Goal: Task Accomplishment & Management: Manage account settings

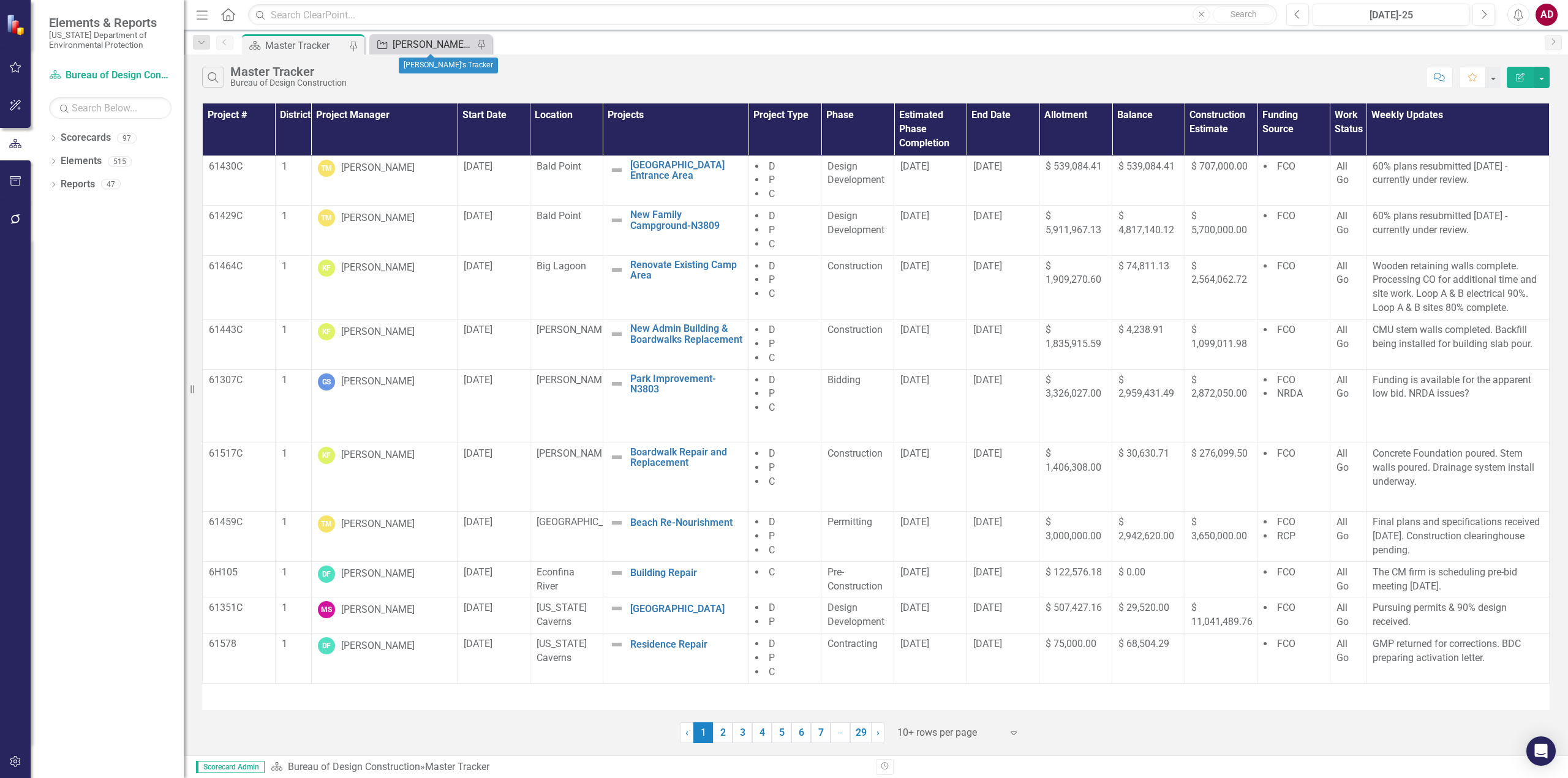
click at [415, 43] on div "[PERSON_NAME]'s Tracker" at bounding box center [433, 45] width 81 height 15
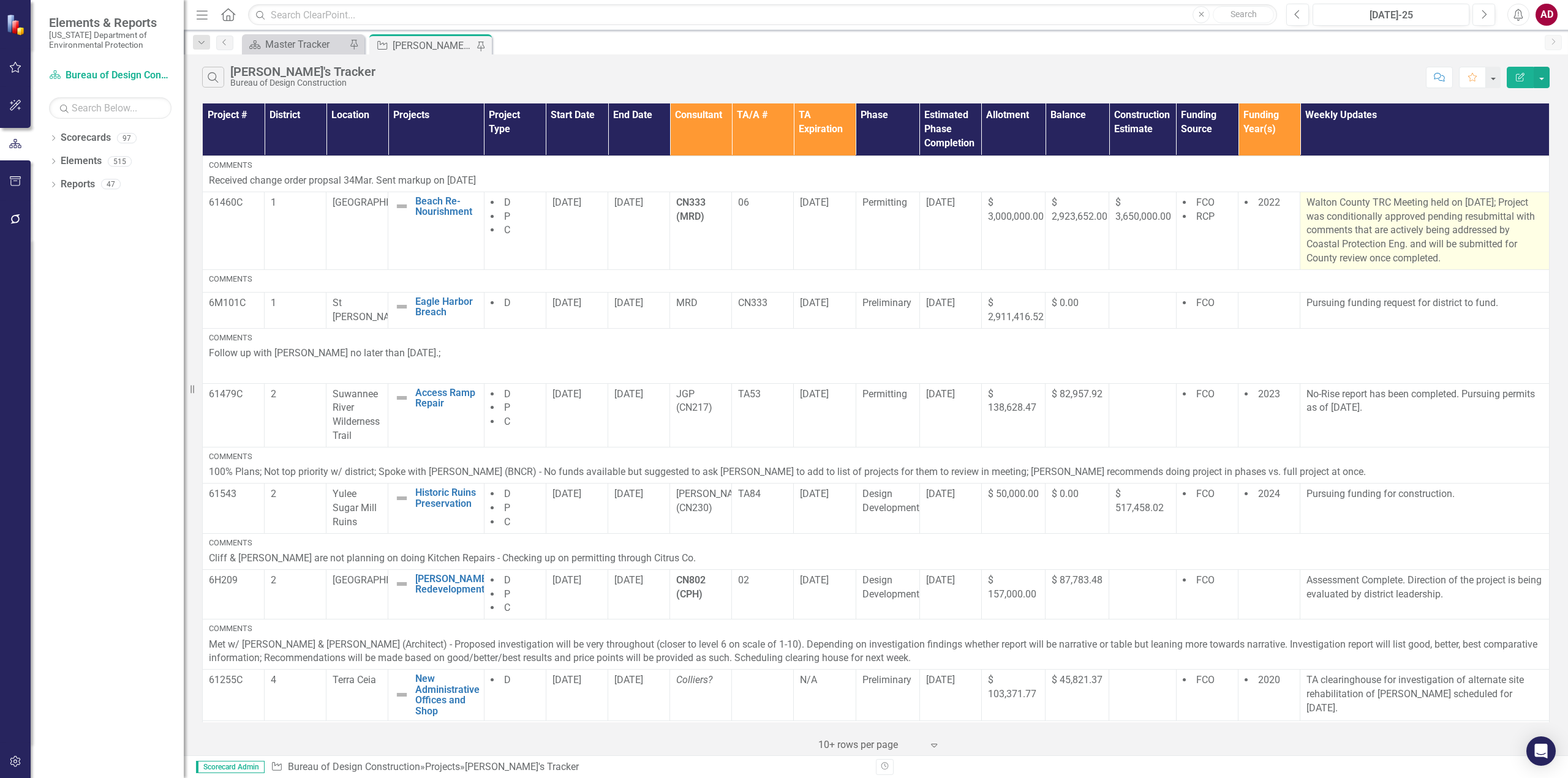
click at [1456, 214] on p "Walton County TRC Meeting held on [DATE]; Project was conditionally approved pe…" at bounding box center [1425, 231] width 237 height 70
click at [1455, 214] on p "Walton County TRC Meeting held on [DATE]; Project was conditionally approved pe…" at bounding box center [1425, 231] width 237 height 70
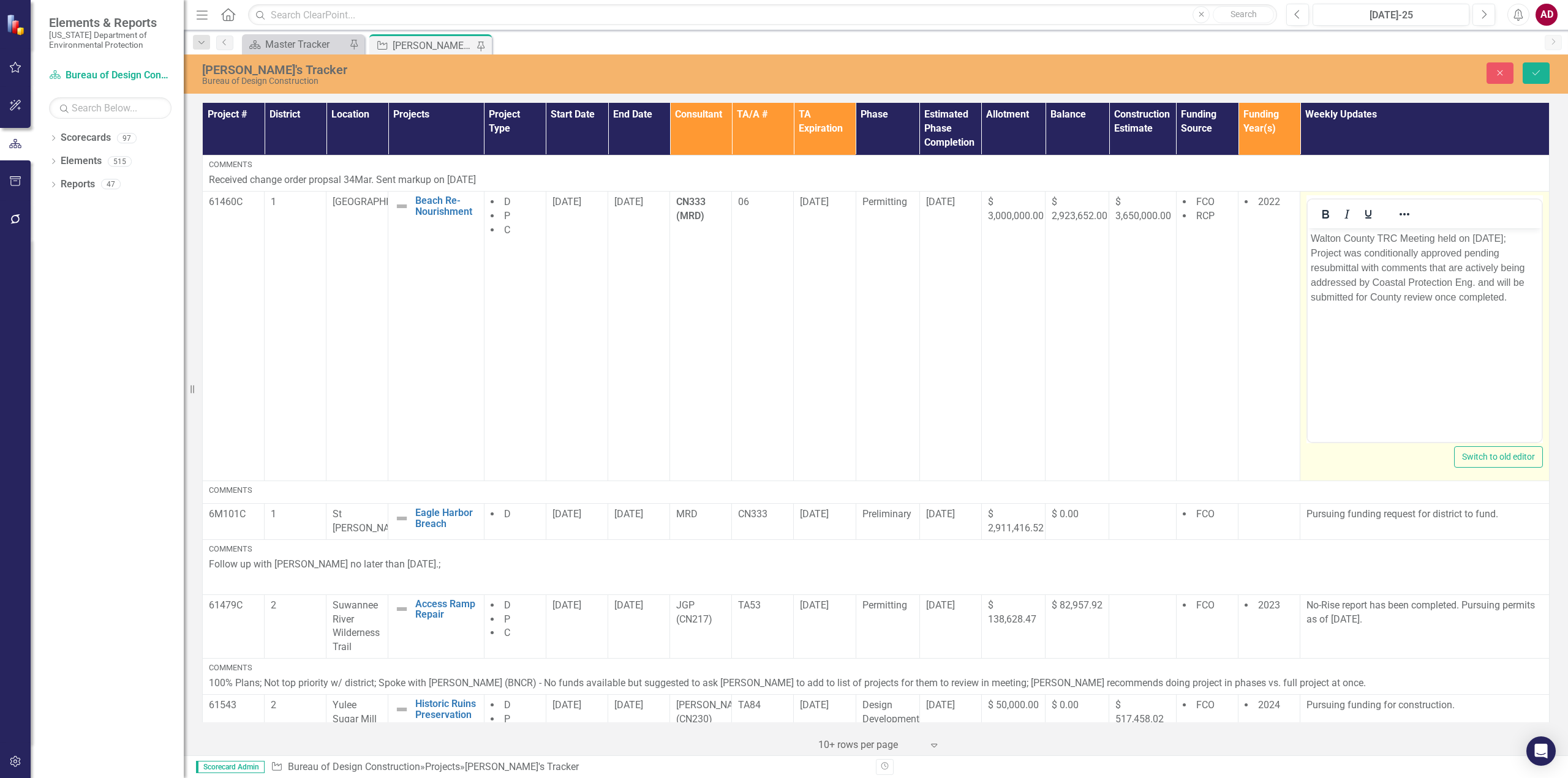
click at [1313, 237] on p "Walton County TRC Meeting held on [DATE]; Project was conditionally approved pe…" at bounding box center [1424, 268] width 228 height 73
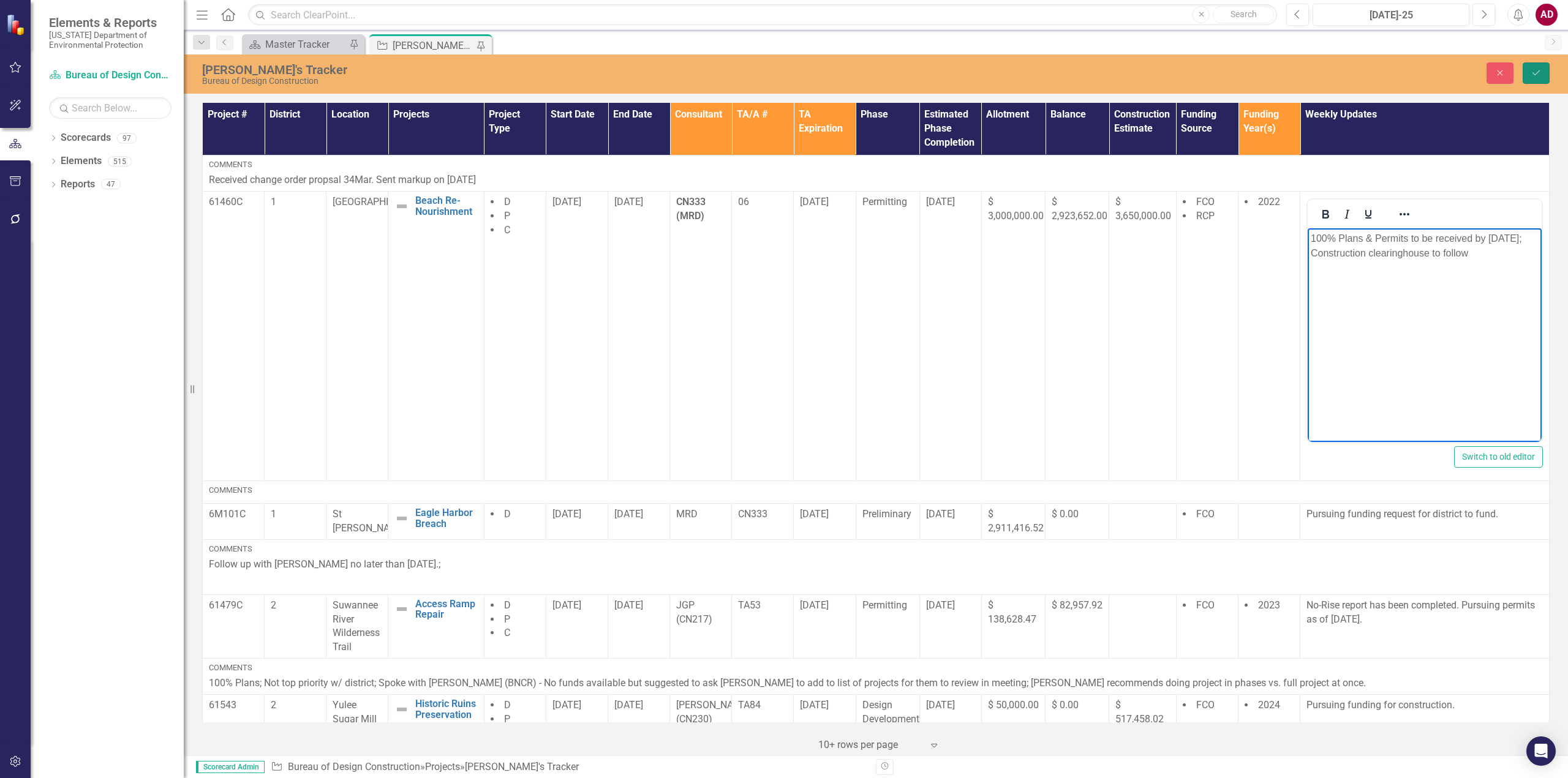
click at [1534, 76] on icon "Save" at bounding box center [1536, 72] width 11 height 8
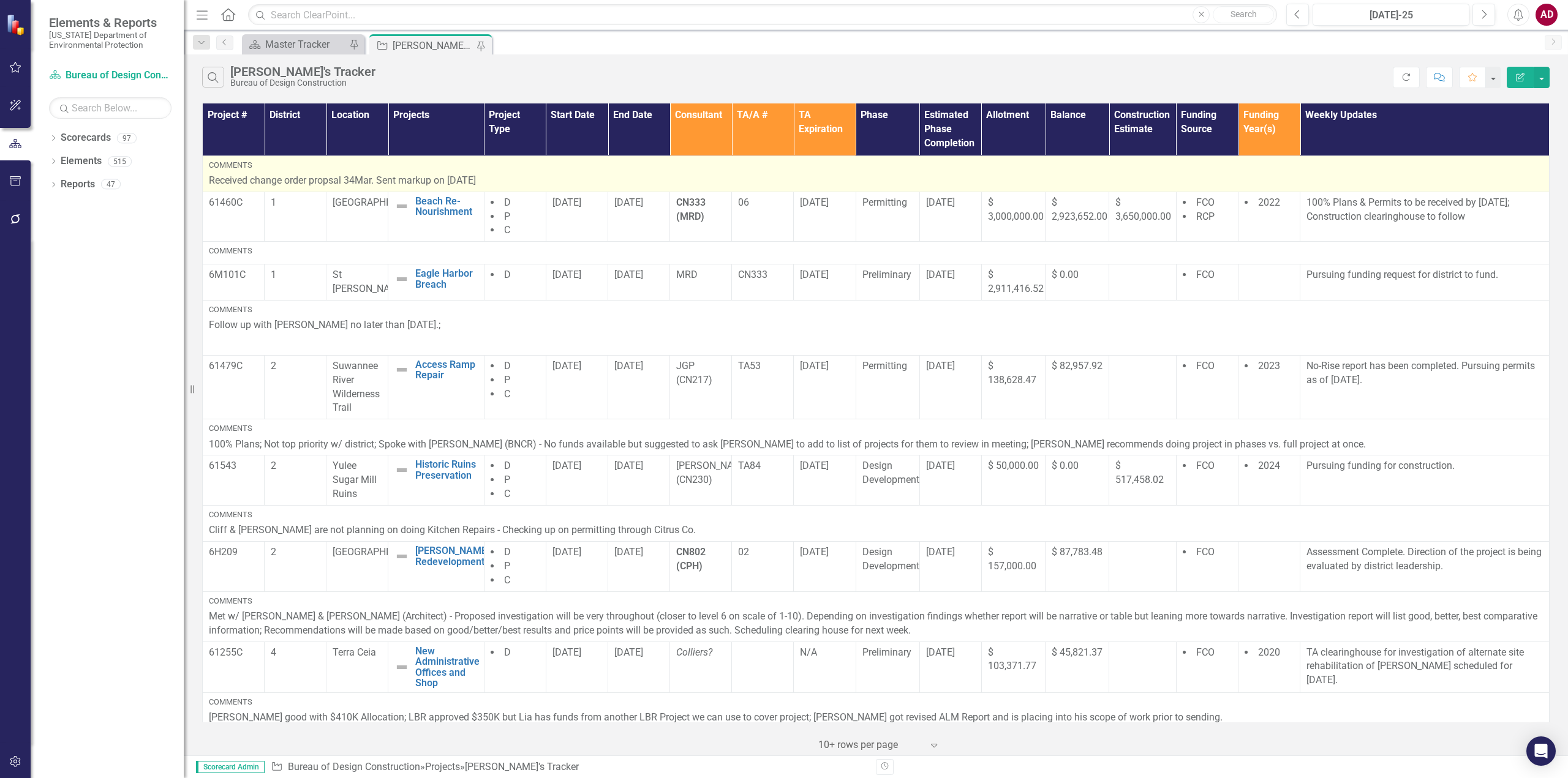
click at [492, 179] on p "Received change order propsal 34Mar. Sent markup on [DATE]" at bounding box center [876, 181] width 1334 height 14
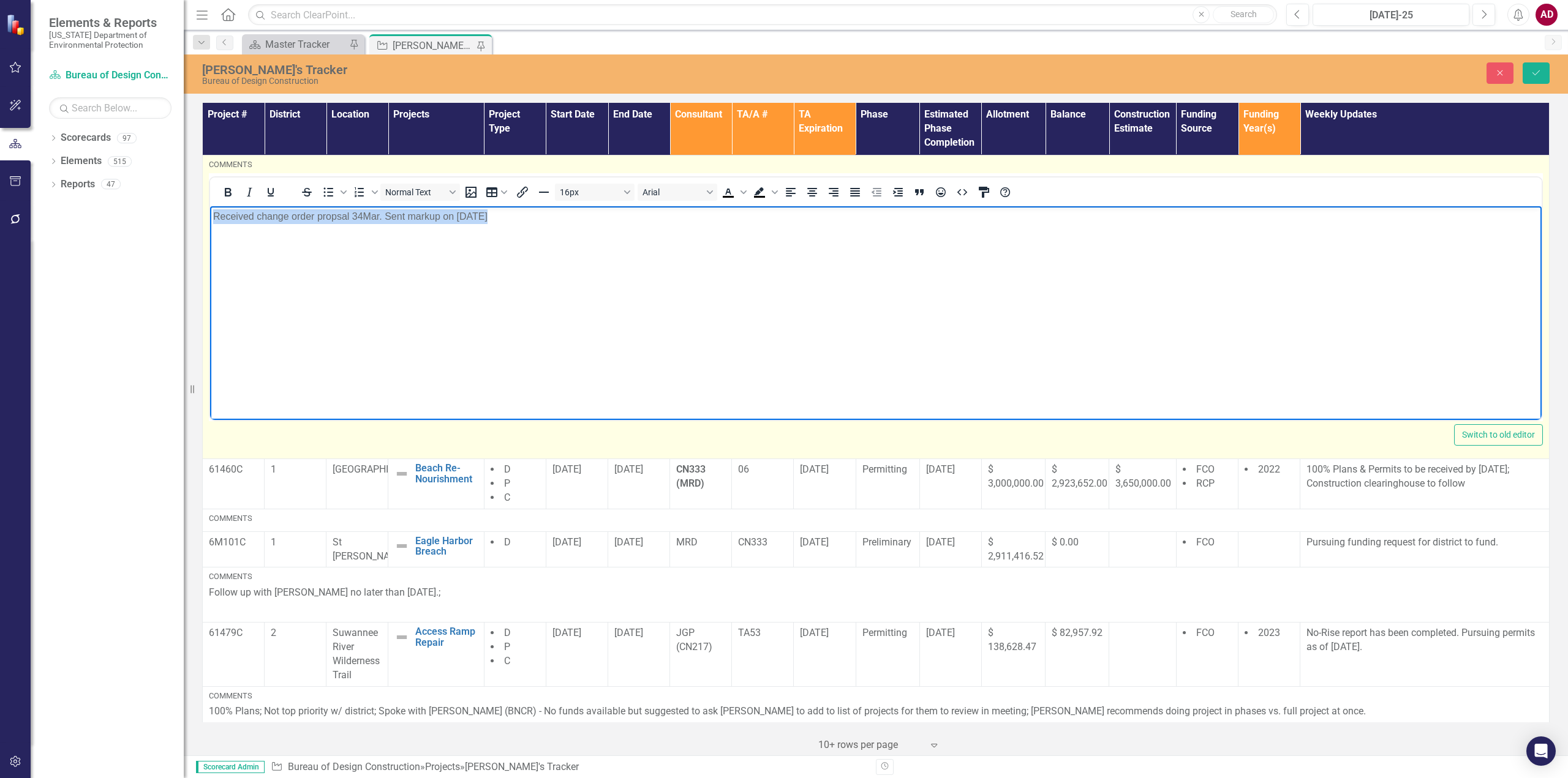
drag, startPoint x: 502, startPoint y: 218, endPoint x: 198, endPoint y: 230, distance: 304.2
click at [210, 230] on html "Received change order propsal 34Mar. Sent markup on [DATE]" at bounding box center [875, 298] width 1331 height 184
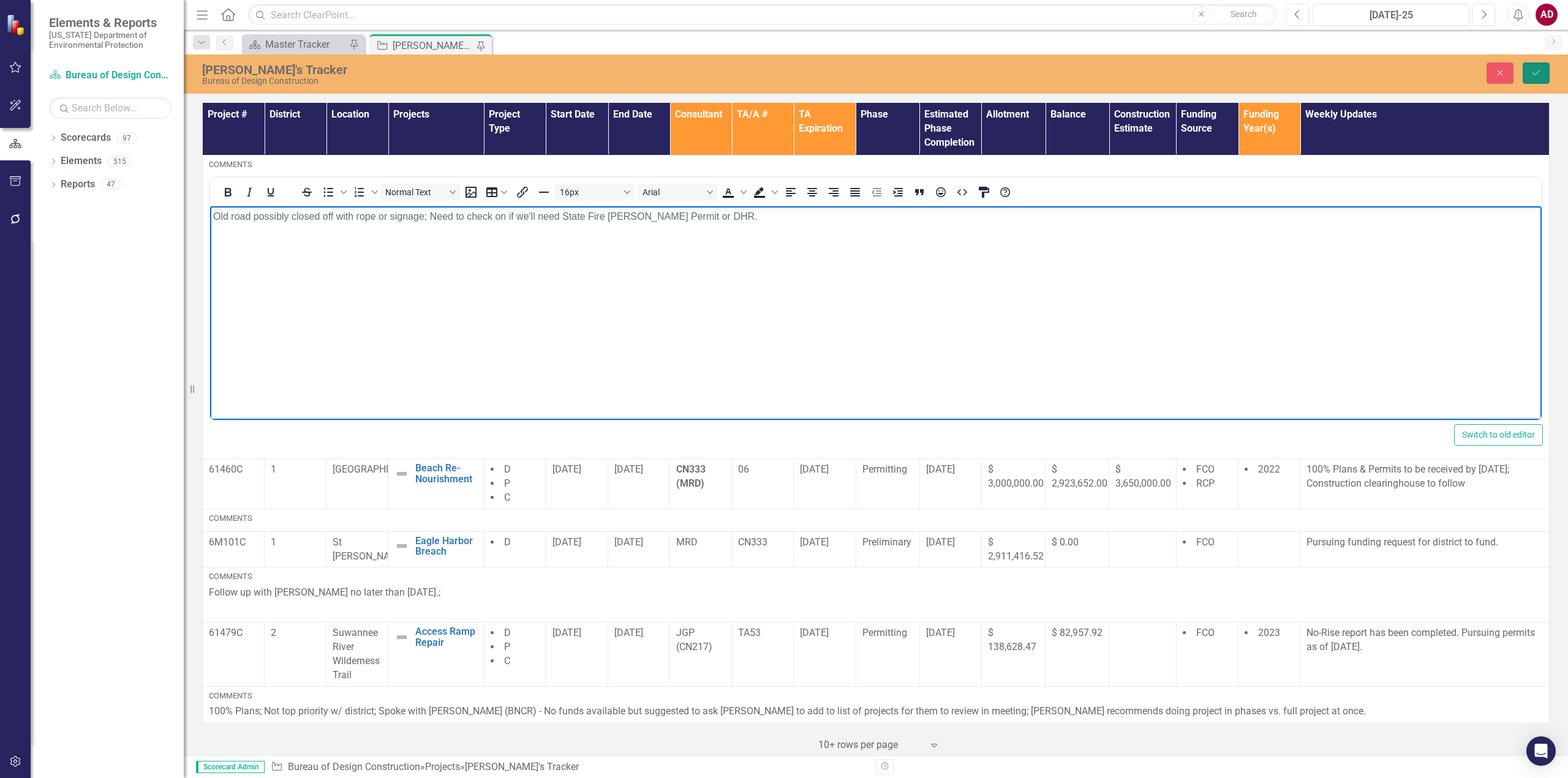
click at [1541, 74] on icon "Save" at bounding box center [1536, 72] width 11 height 8
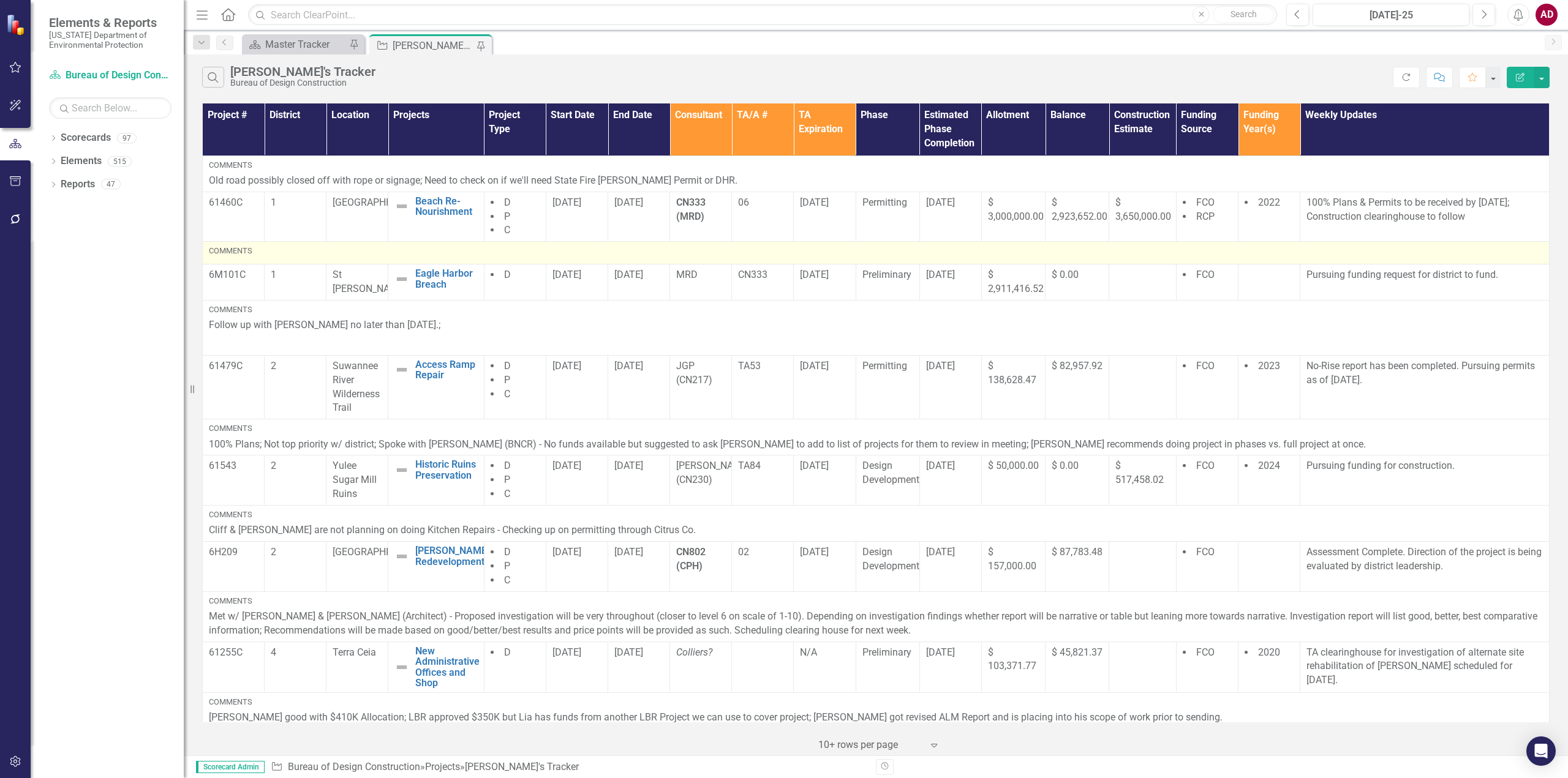
click at [369, 254] on div "Comments" at bounding box center [876, 251] width 1334 height 11
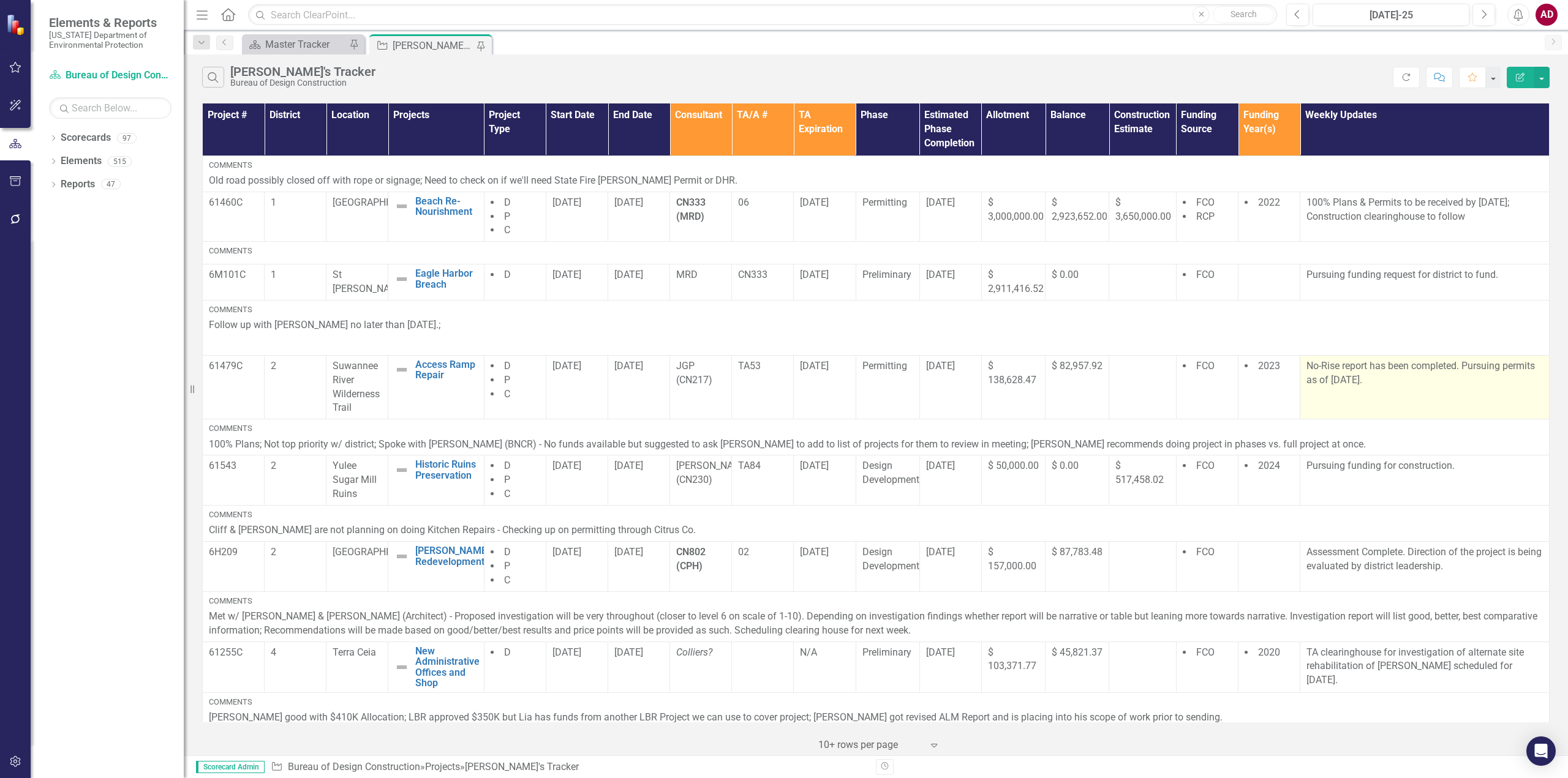
click at [1377, 386] on p "No-Rise report has been completed. Pursuing permits as of [DATE]." at bounding box center [1425, 373] width 237 height 29
click at [1377, 386] on p "No-Rise report has been completed. Pursuing permits as of [DATE]." at bounding box center [1425, 373] width 237 height 29
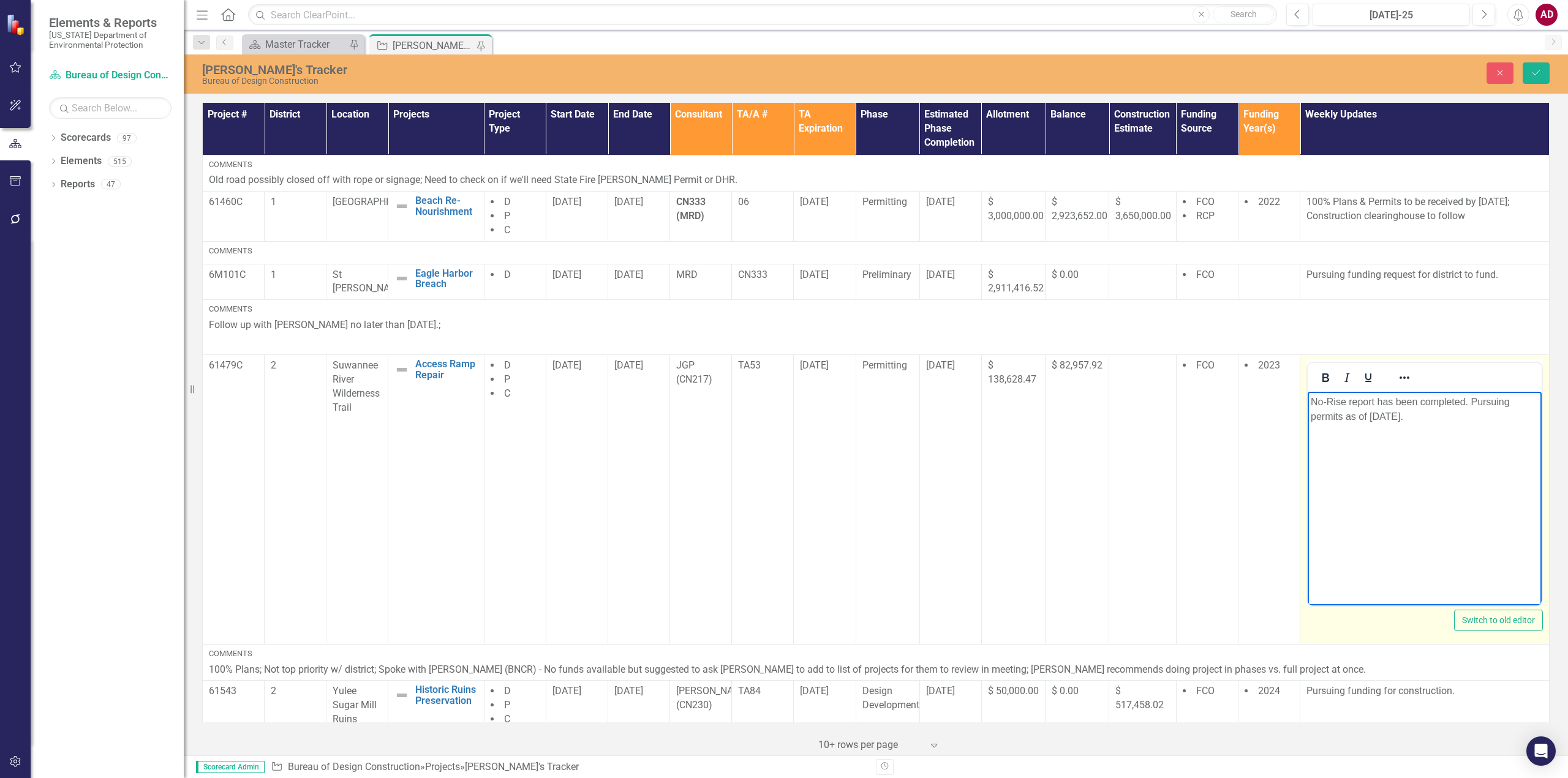
drag, startPoint x: 1411, startPoint y: 417, endPoint x: 1313, endPoint y: 403, distance: 99.0
click at [1313, 404] on p "No-Rise report has been completed. Pursuing permits as of [DATE]." at bounding box center [1424, 409] width 228 height 29
click at [1313, 400] on p "No-Rise report has been completed. Pursuing permits as of [DATE]." at bounding box center [1424, 409] width 228 height 29
click at [1310, 401] on p "No-Rise report has been completed. Pursuing permits as of [DATE]." at bounding box center [1424, 409] width 228 height 29
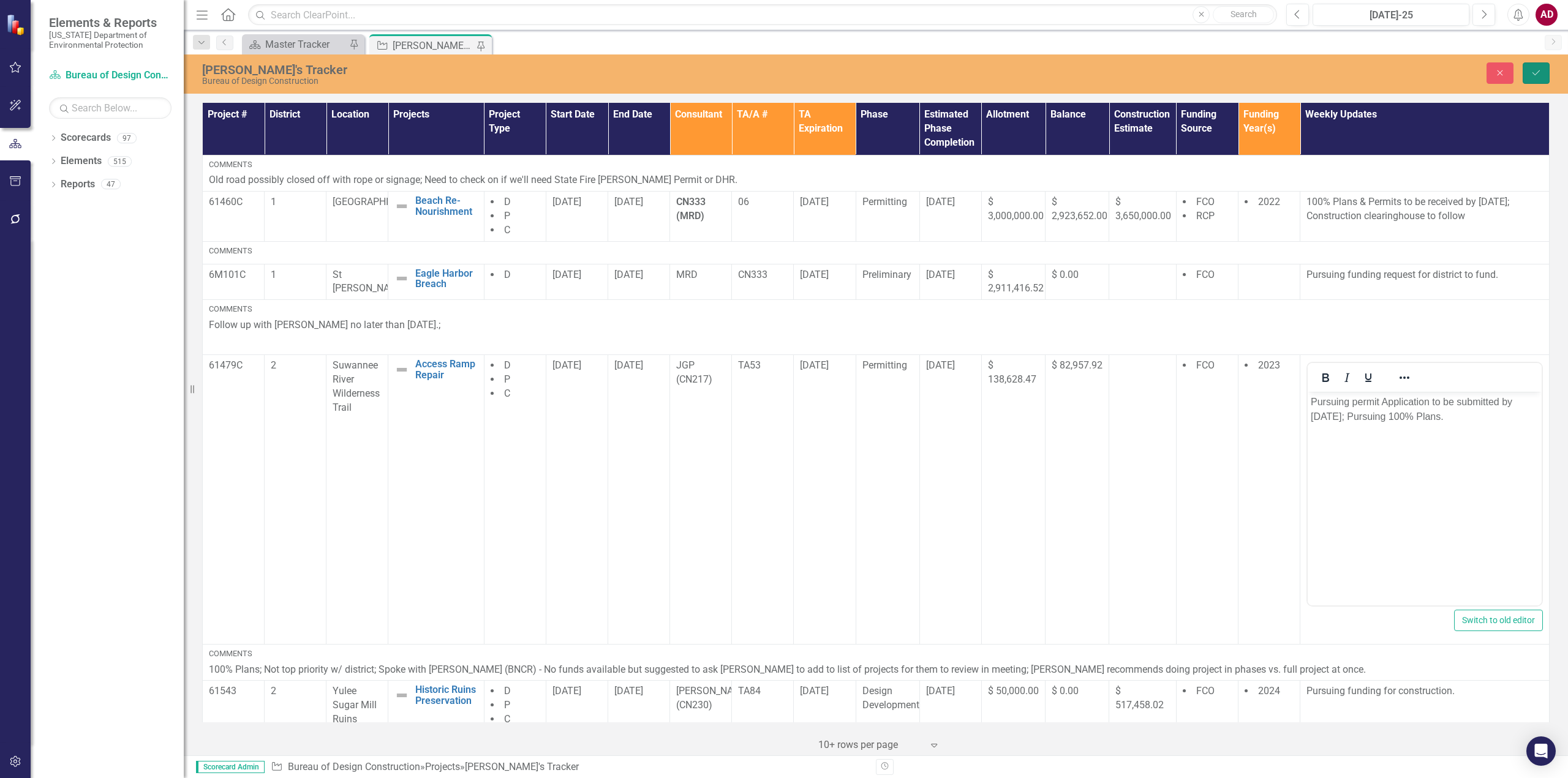
click at [1539, 73] on icon "Save" at bounding box center [1536, 72] width 11 height 8
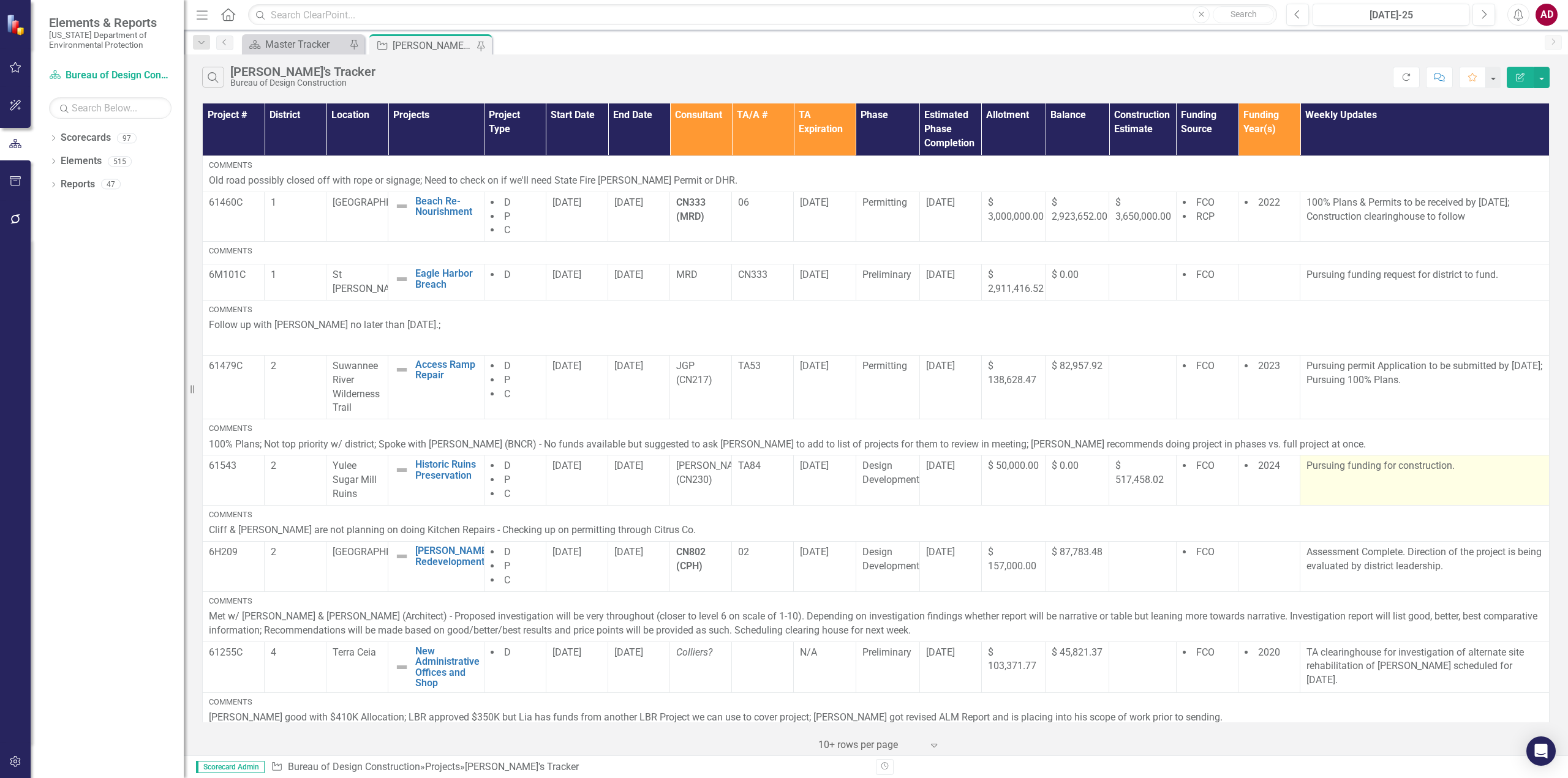
click at [1328, 480] on td "Pursuing funding for construction." at bounding box center [1425, 480] width 249 height 50
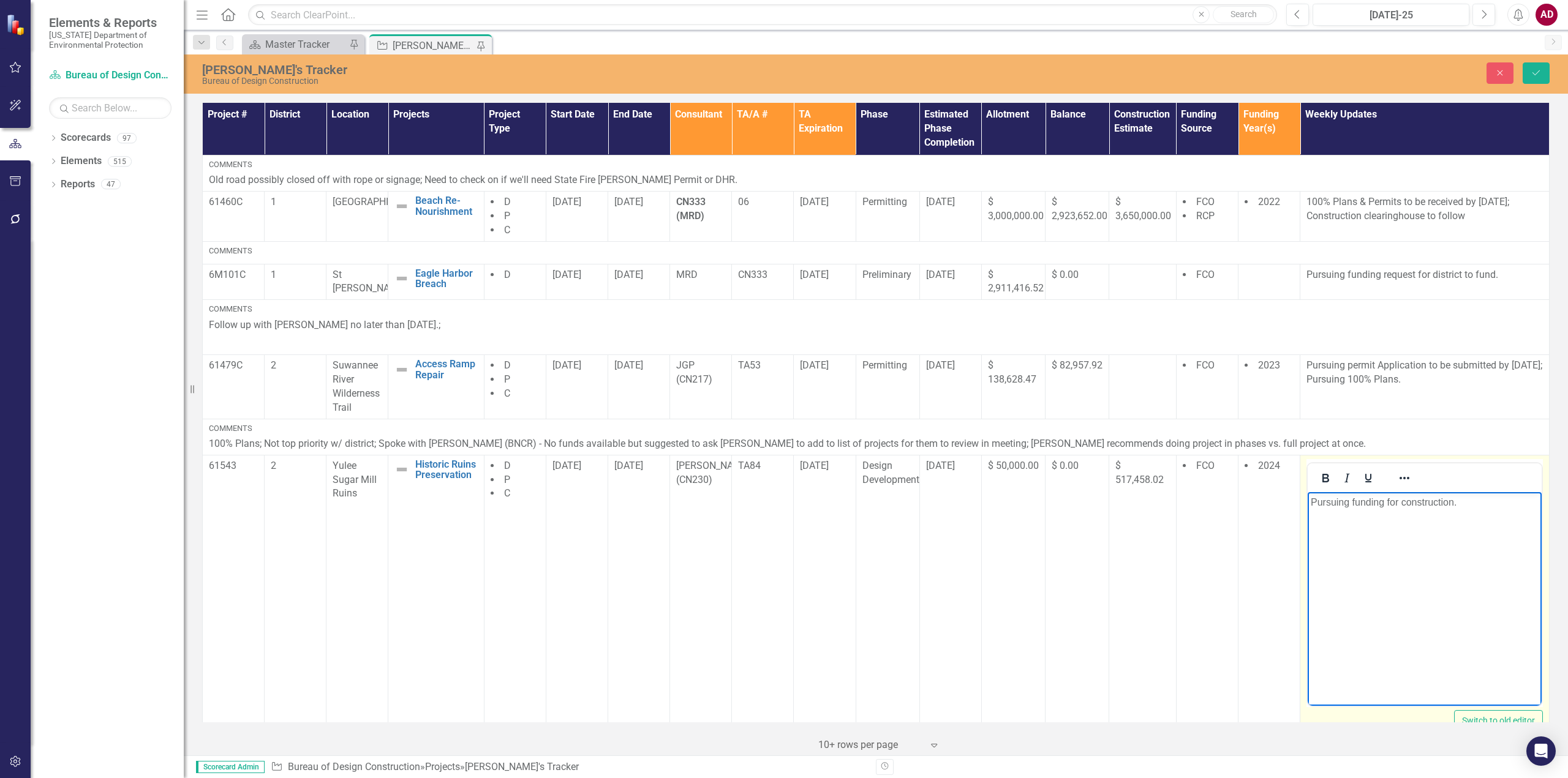
click at [1353, 504] on p "Pursuing funding for construction." at bounding box center [1424, 502] width 228 height 15
click at [1364, 500] on p "Pursuing funding for construction." at bounding box center [1424, 502] width 228 height 15
click at [1533, 73] on icon "Save" at bounding box center [1536, 72] width 11 height 8
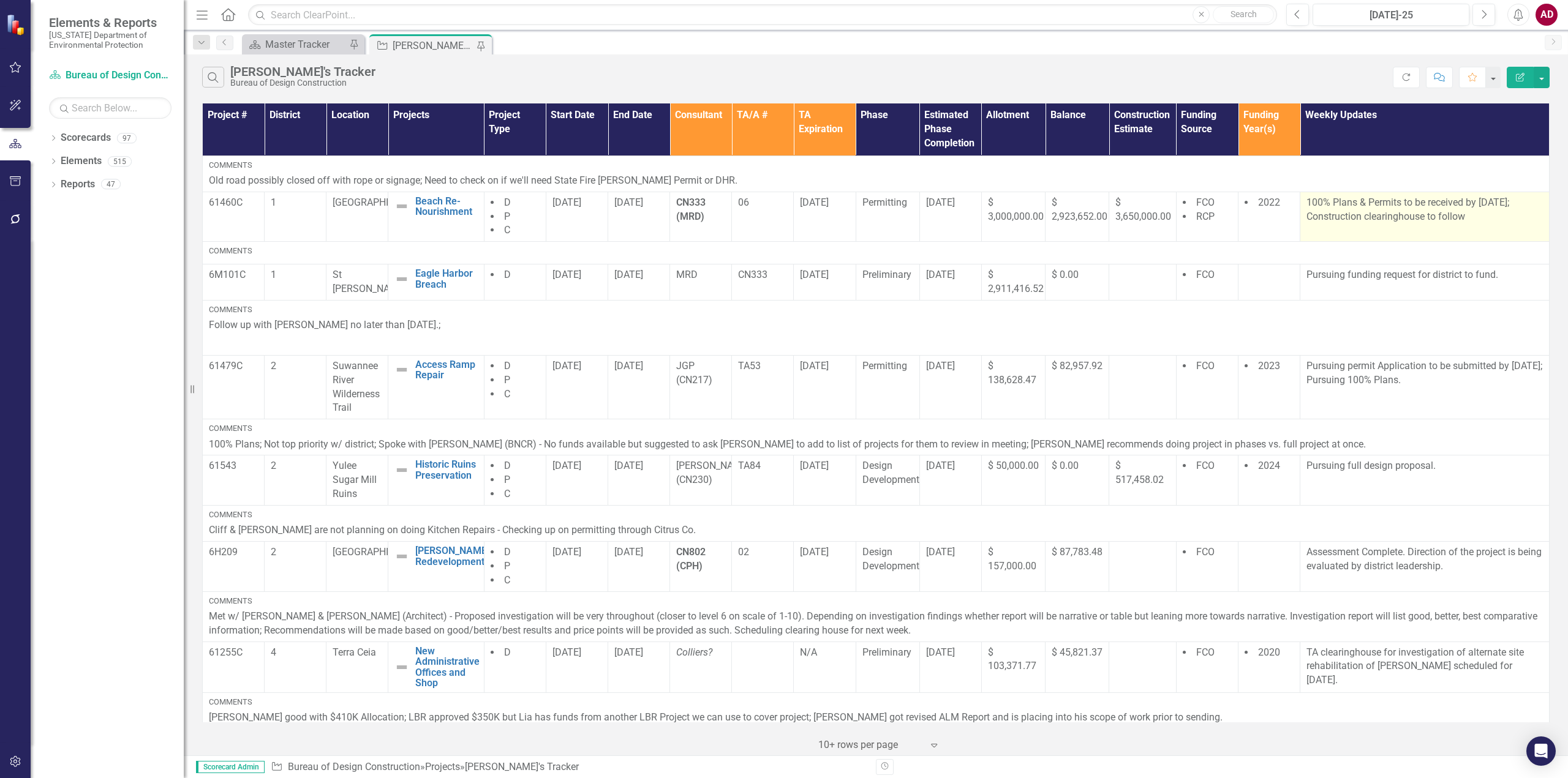
click at [1454, 227] on td "100% Plans & Permits to be received by [DATE]; Construction clearinghouse to fo…" at bounding box center [1425, 217] width 249 height 50
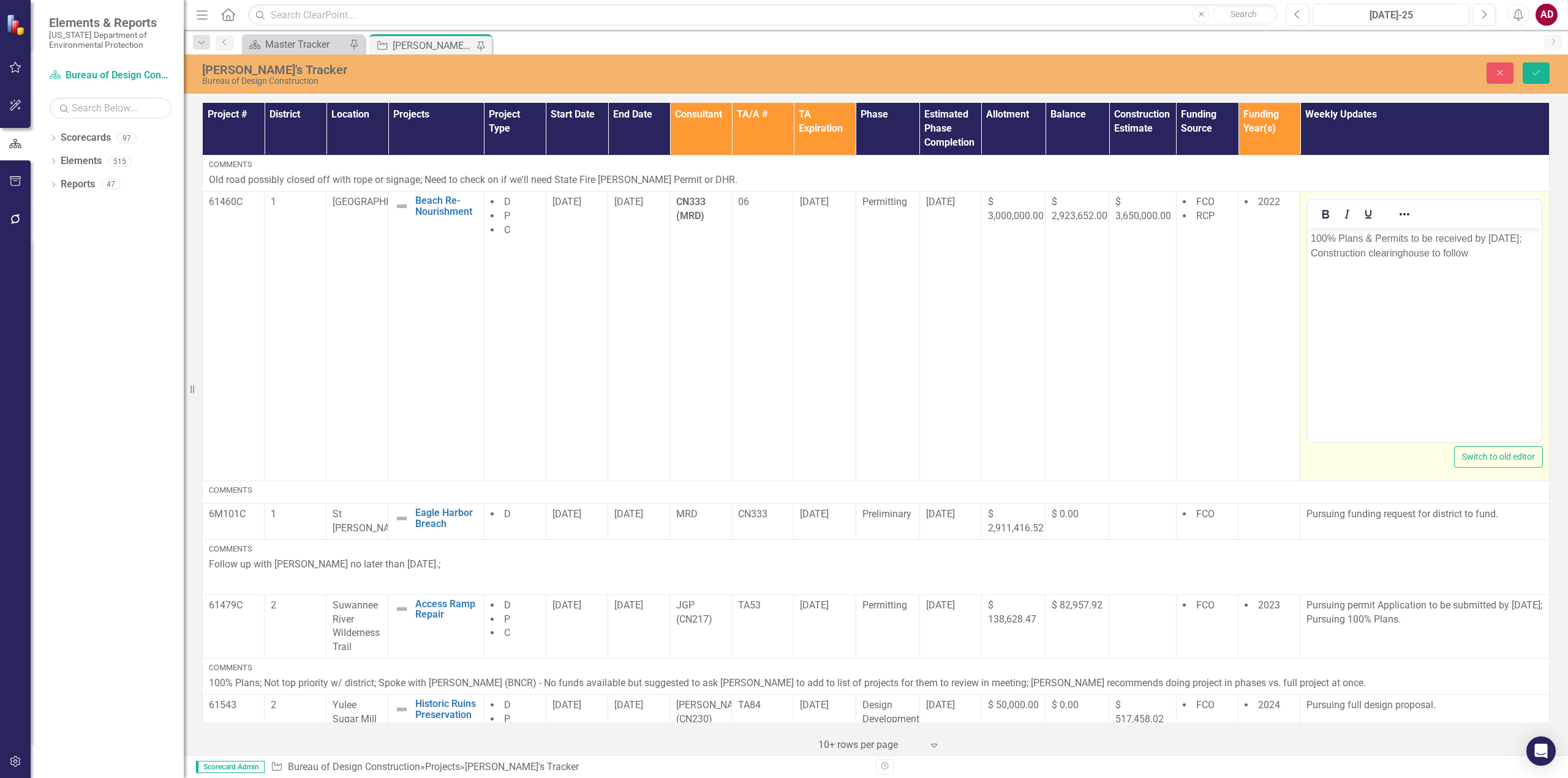
click at [1472, 255] on p "100% Plans & Permits to be received by [DATE]; Construction clearinghouse to fo…" at bounding box center [1424, 246] width 228 height 29
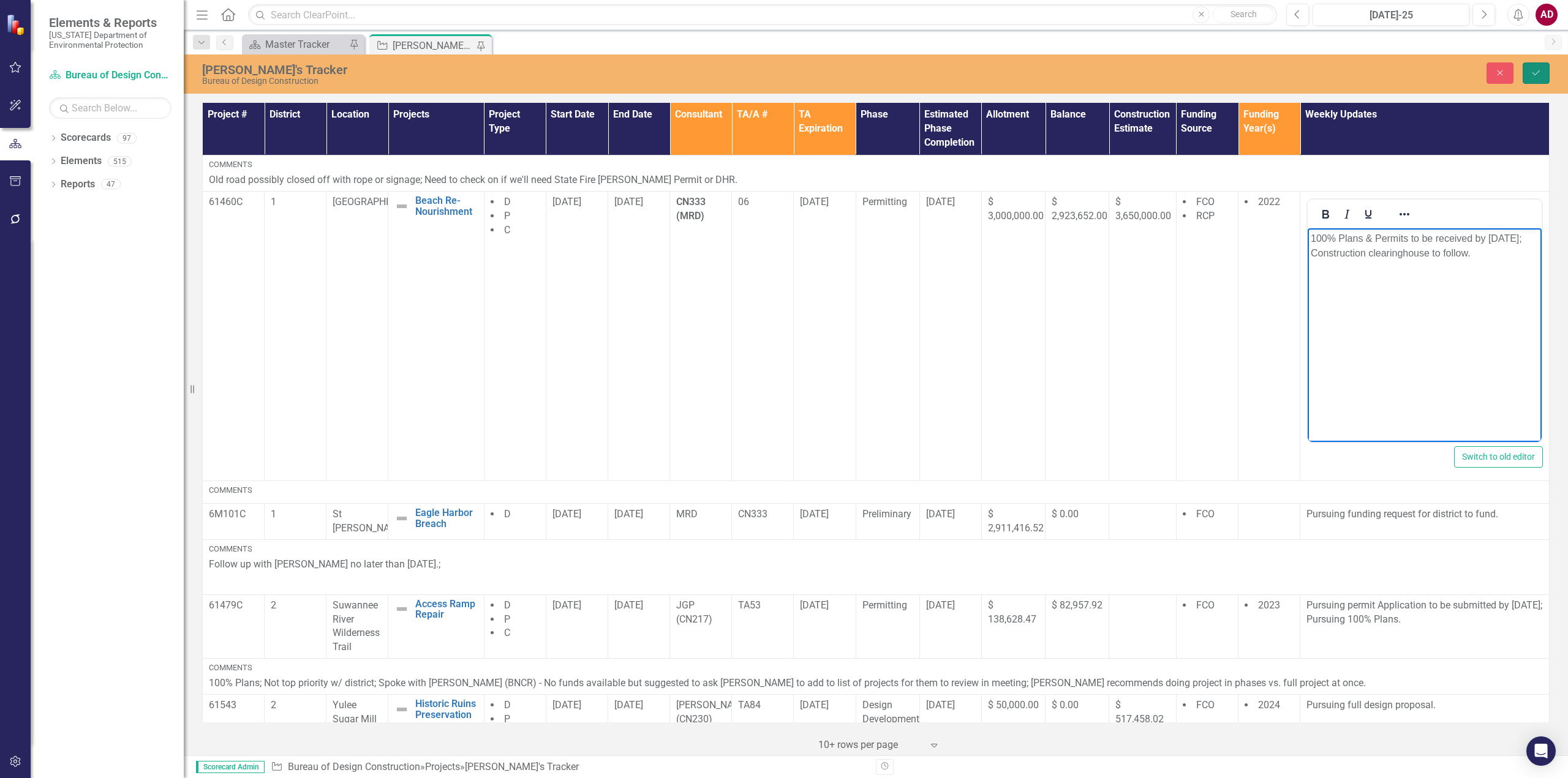
click at [1533, 72] on icon "Save" at bounding box center [1536, 72] width 11 height 8
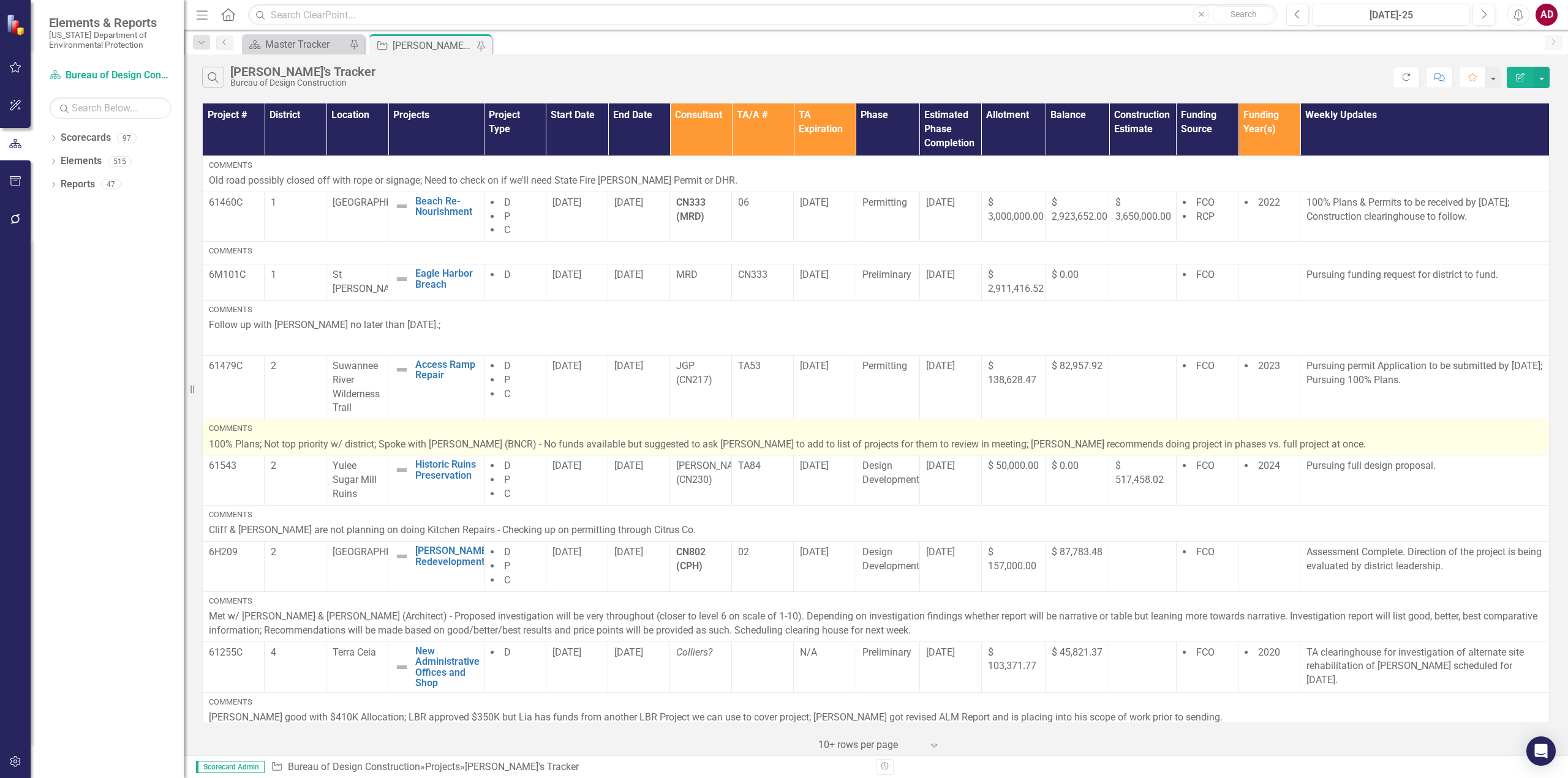
click at [1269, 440] on p "100% Plans; Not top priority w/ district; Spoke with [PERSON_NAME] (BNCR) - No …" at bounding box center [876, 445] width 1334 height 14
click at [1269, 440] on p "100% Plans; Not top priority w/ district; Spoke with [PERSON_NAME] (BNCR) - No …" at bounding box center [876, 445] width 1334 height 14
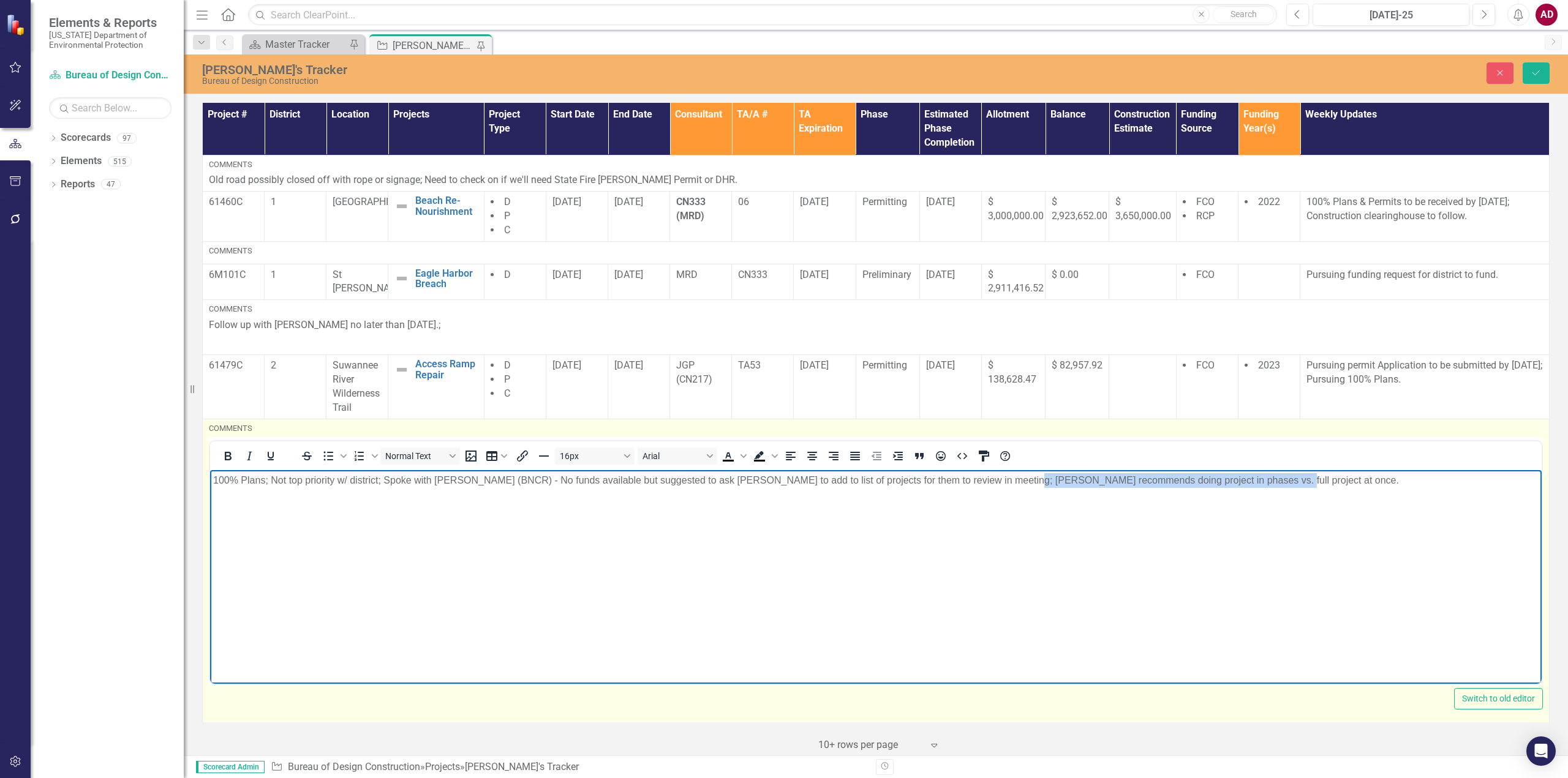
drag, startPoint x: 1249, startPoint y: 481, endPoint x: 993, endPoint y: 481, distance: 256.0
click at [993, 481] on p "100% Plans; Not top priority w/ district; Spoke with [PERSON_NAME] (BNCR) - No …" at bounding box center [875, 480] width 1325 height 15
click at [1075, 434] on div "Comments <p>100% Plans; Not top priority w/ district; Spoke with [PERSON_NAME] …" at bounding box center [876, 567] width 1334 height 287
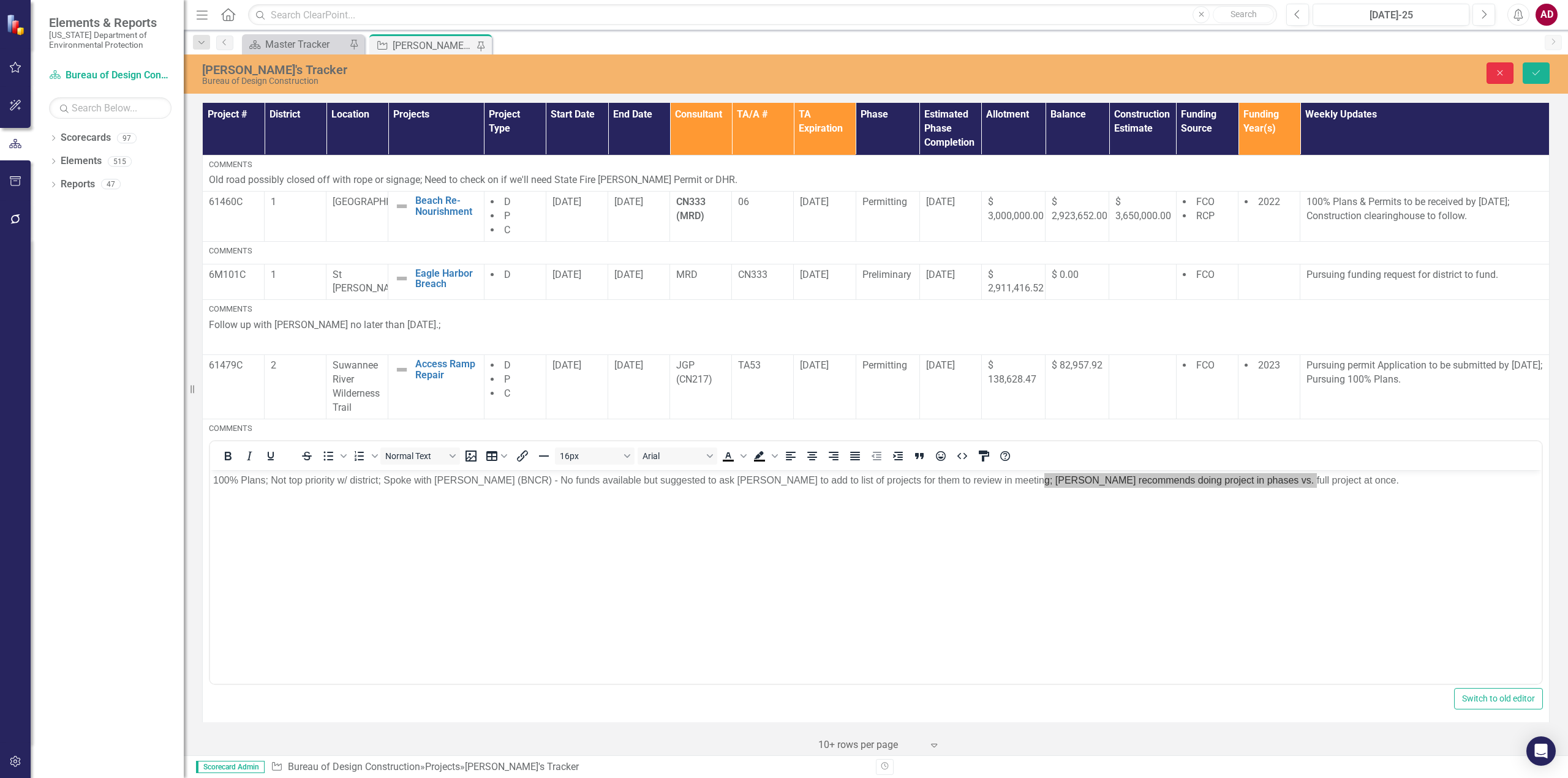
click at [1496, 69] on icon "Close" at bounding box center [1500, 72] width 11 height 8
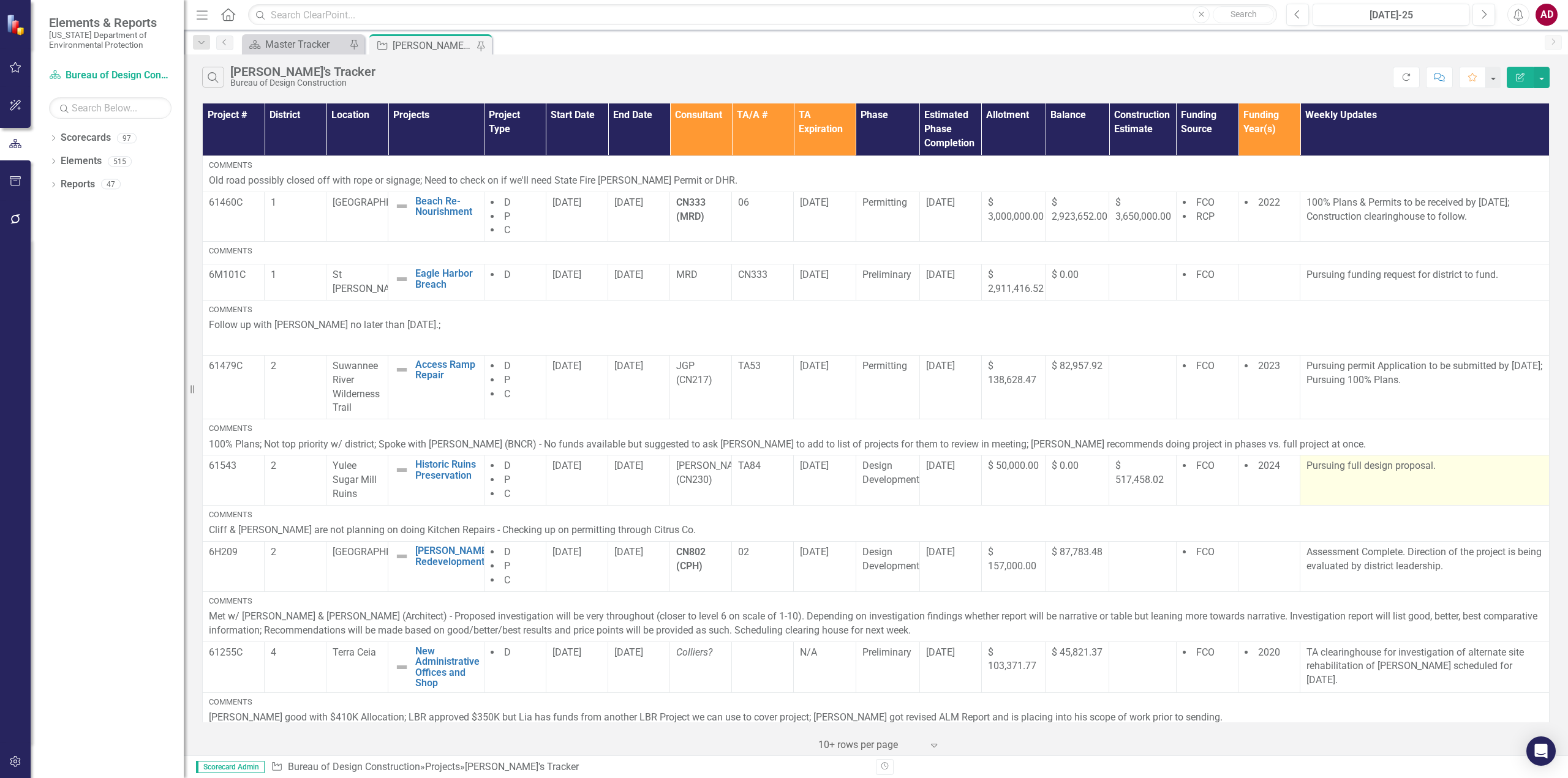
click at [1401, 478] on td "Pursuing full design proposal." at bounding box center [1425, 480] width 249 height 50
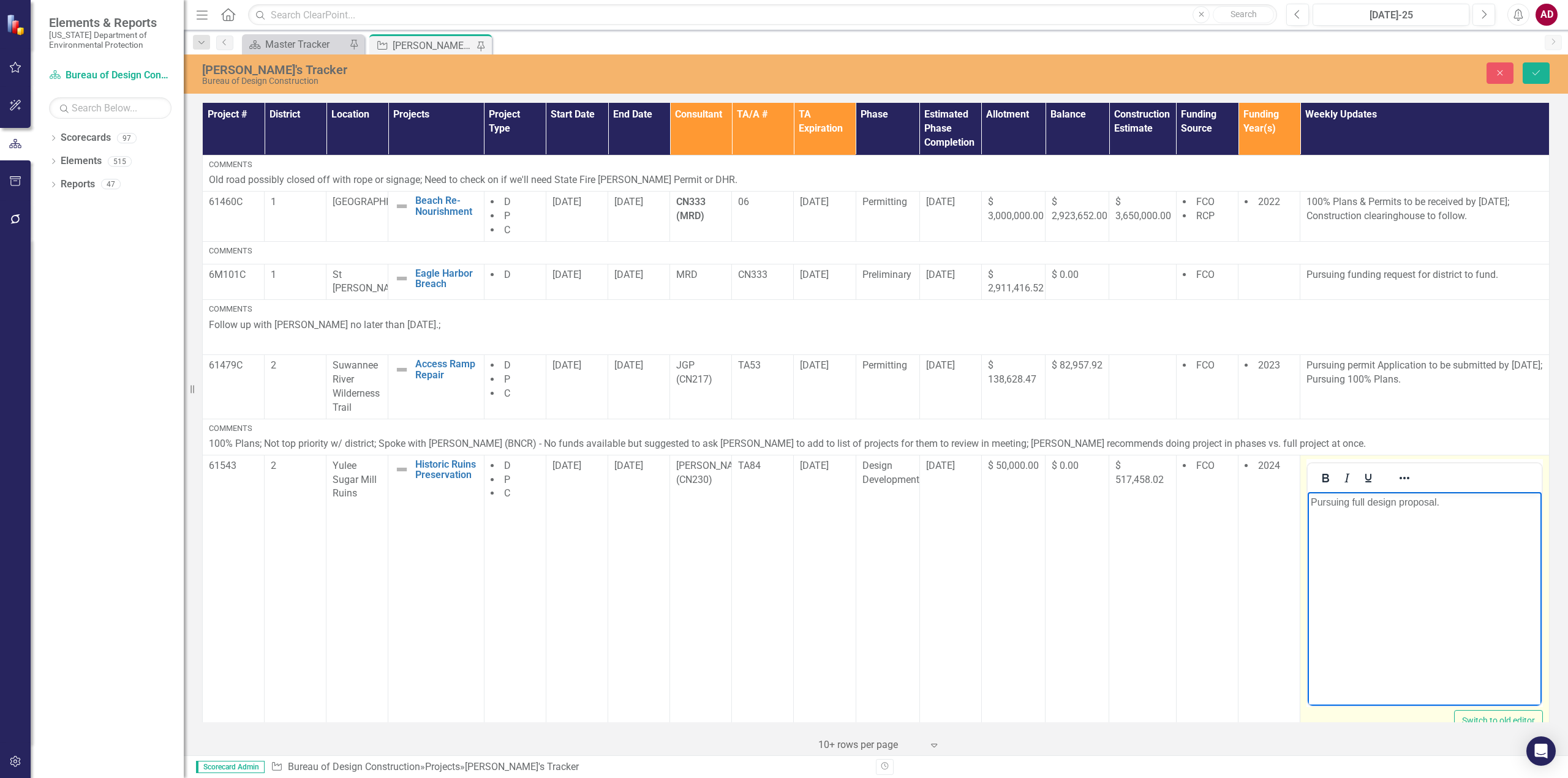
click at [1355, 500] on p "Pursuing full design proposal." at bounding box center [1424, 502] width 228 height 15
click at [1355, 499] on p "Pursuing full design proposal." at bounding box center [1424, 502] width 228 height 15
click at [1531, 67] on button "Save" at bounding box center [1536, 73] width 27 height 22
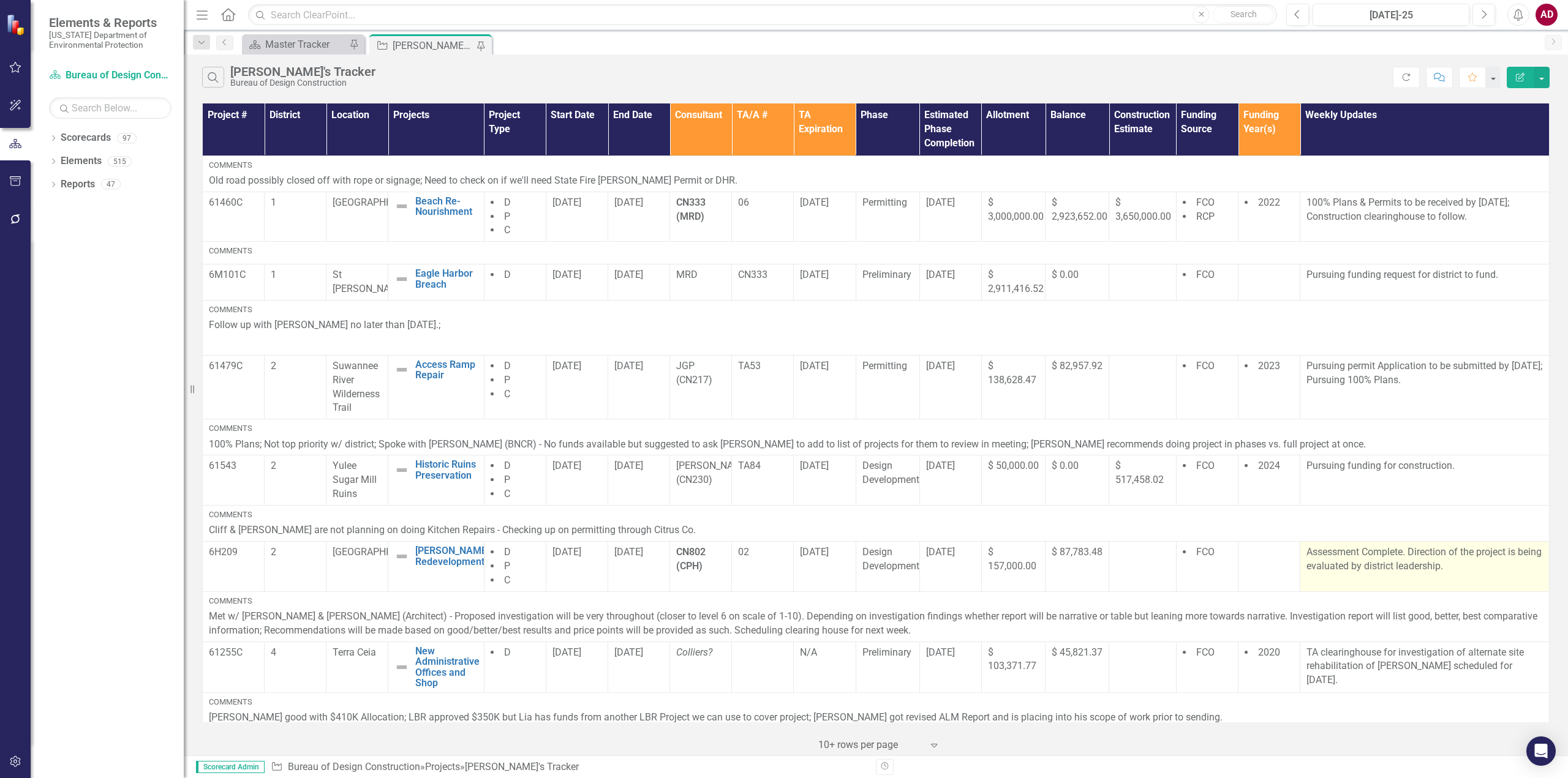
click at [1336, 578] on td "Assessment Complete. Direction of the project is being evaluated by district le…" at bounding box center [1425, 567] width 249 height 50
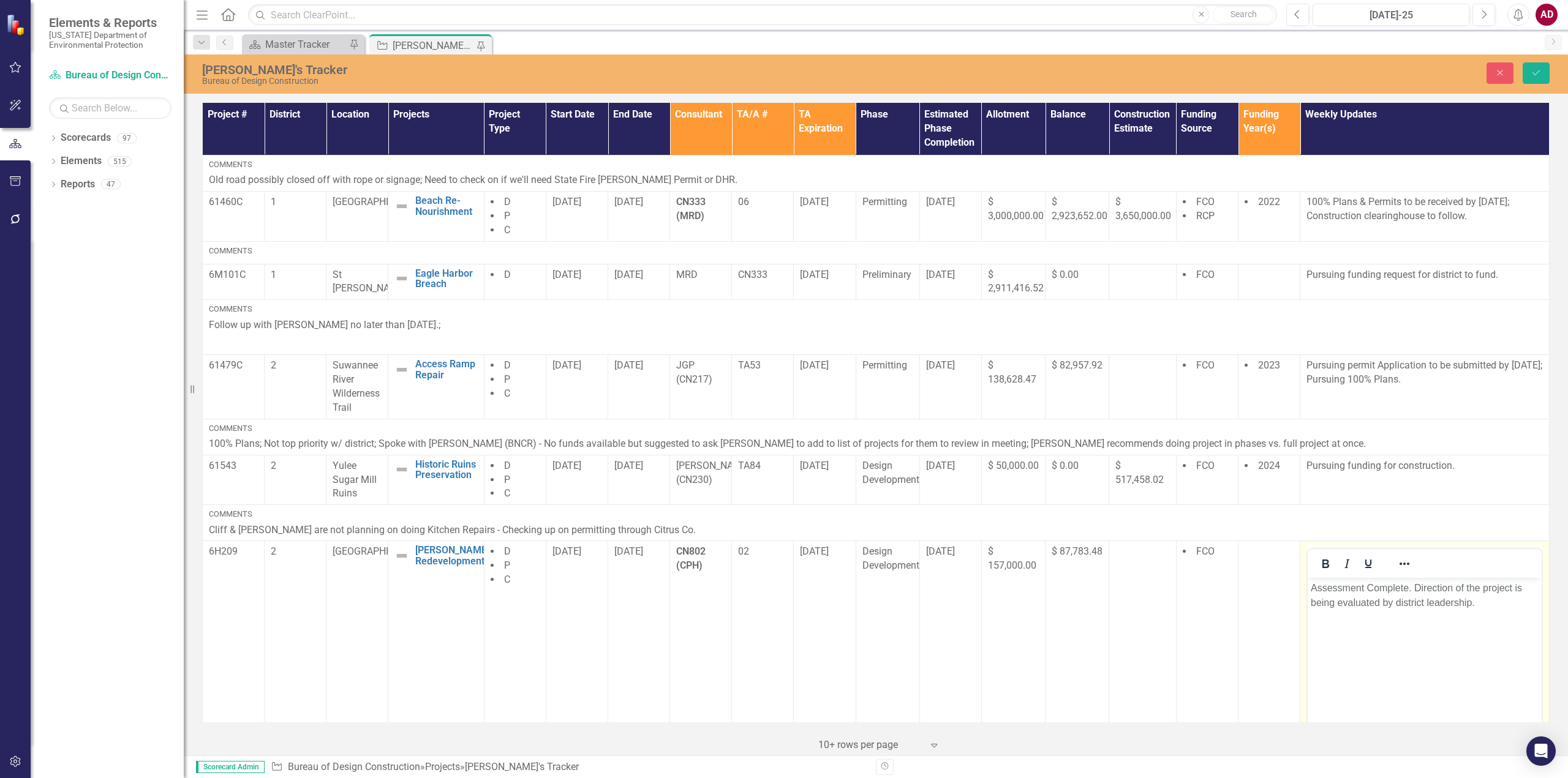
click at [1312, 587] on p "Assessment Complete. Direction of the project is being evaluated by district le…" at bounding box center [1424, 596] width 228 height 29
drag, startPoint x: 1415, startPoint y: 587, endPoint x: 1481, endPoint y: 607, distance: 69.0
click at [1481, 607] on p "Assessment Complete. Direction of the project is being evaluated by district le…" at bounding box center [1424, 596] width 228 height 29
drag, startPoint x: 1546, startPoint y: 68, endPoint x: 1493, endPoint y: 143, distance: 91.8
click at [1546, 67] on button "Save" at bounding box center [1536, 73] width 27 height 22
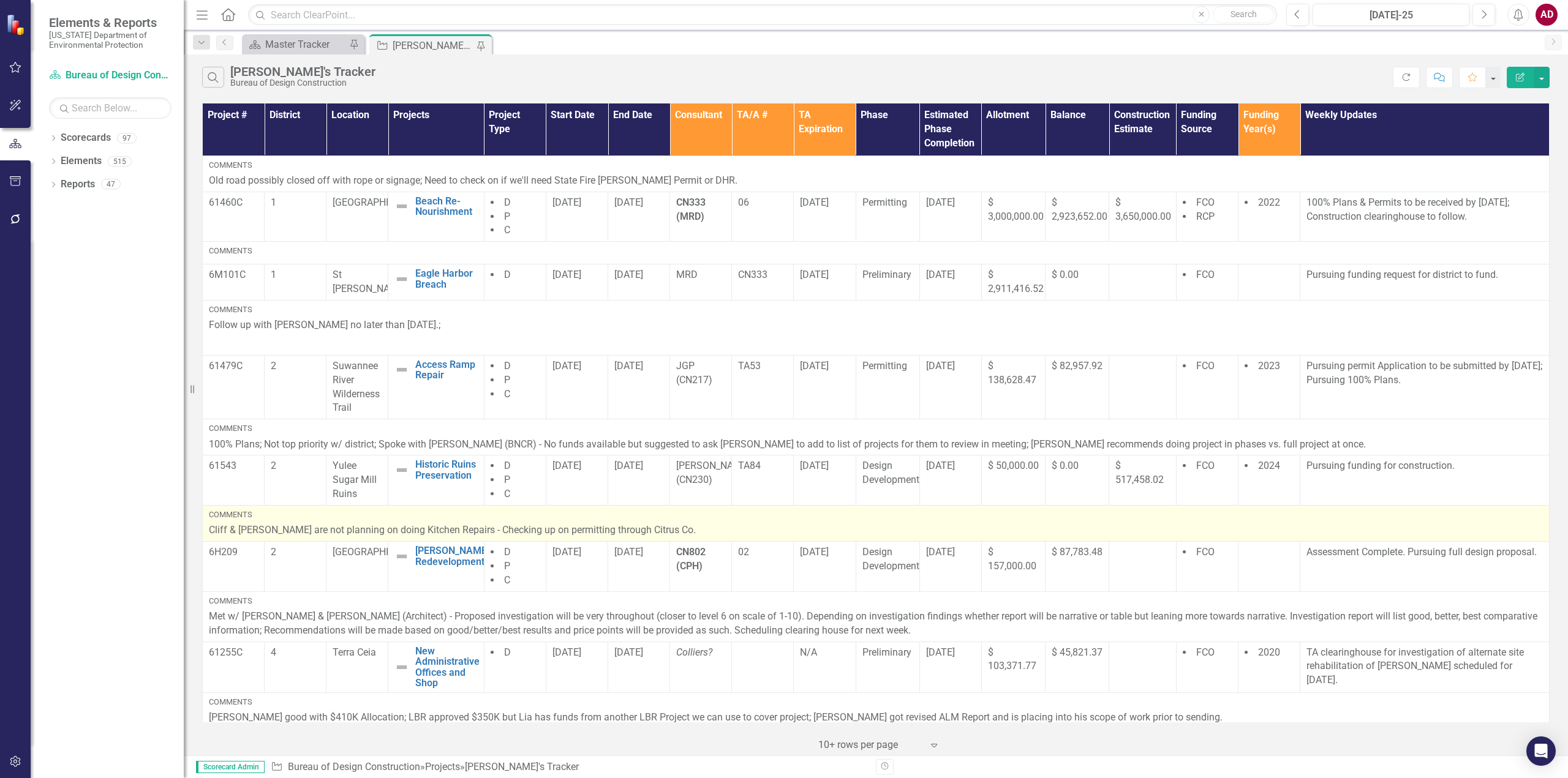
click at [665, 528] on p "Cliff & [PERSON_NAME] are not planning on doing Kitchen Repairs - Checking up o…" at bounding box center [876, 530] width 1334 height 14
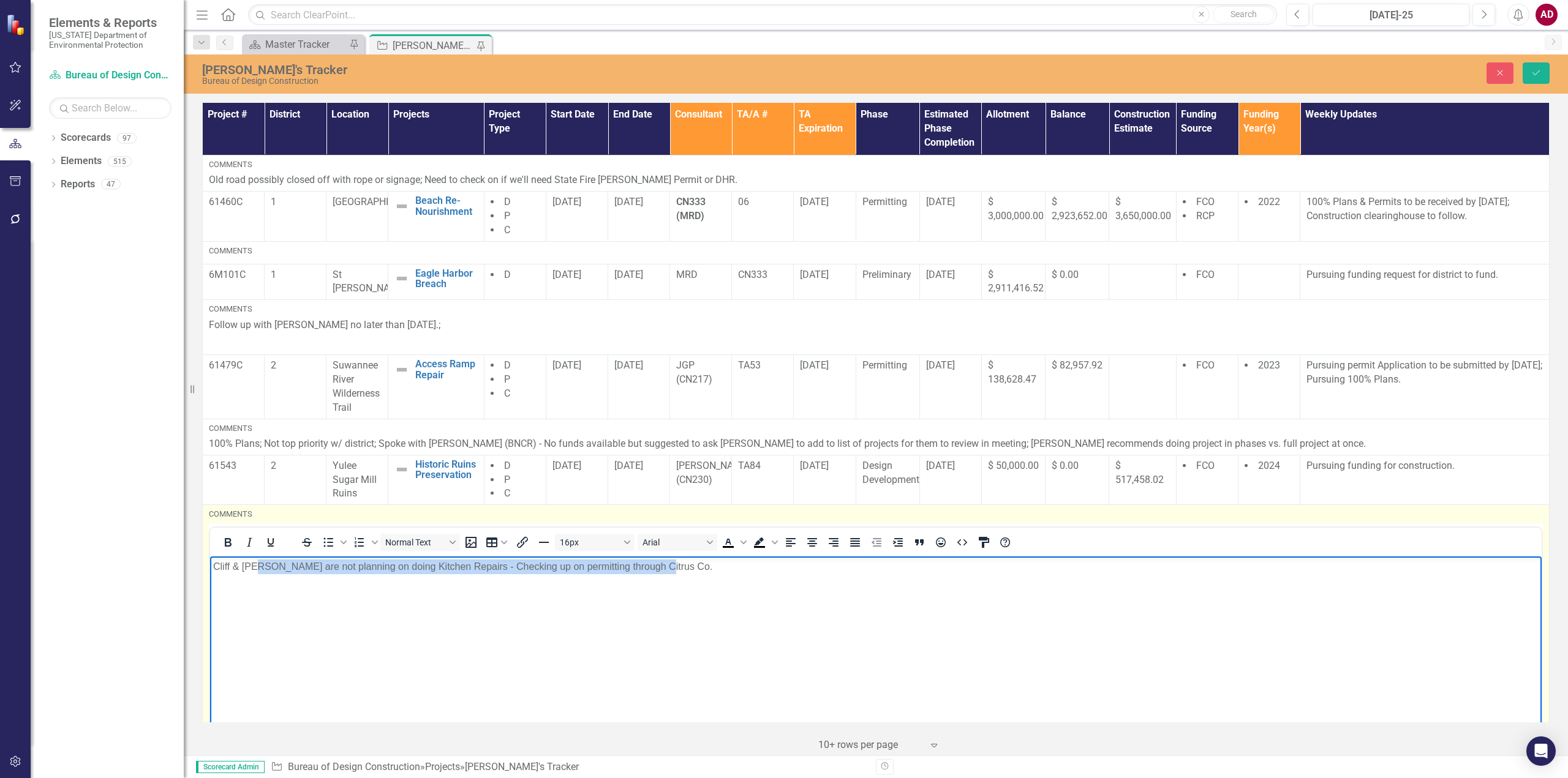
drag, startPoint x: 656, startPoint y: 567, endPoint x: 259, endPoint y: 569, distance: 397.0
click at [259, 569] on p "Cliff & [PERSON_NAME] are not planning on doing Kitchen Repairs - Checking up o…" at bounding box center [875, 566] width 1325 height 15
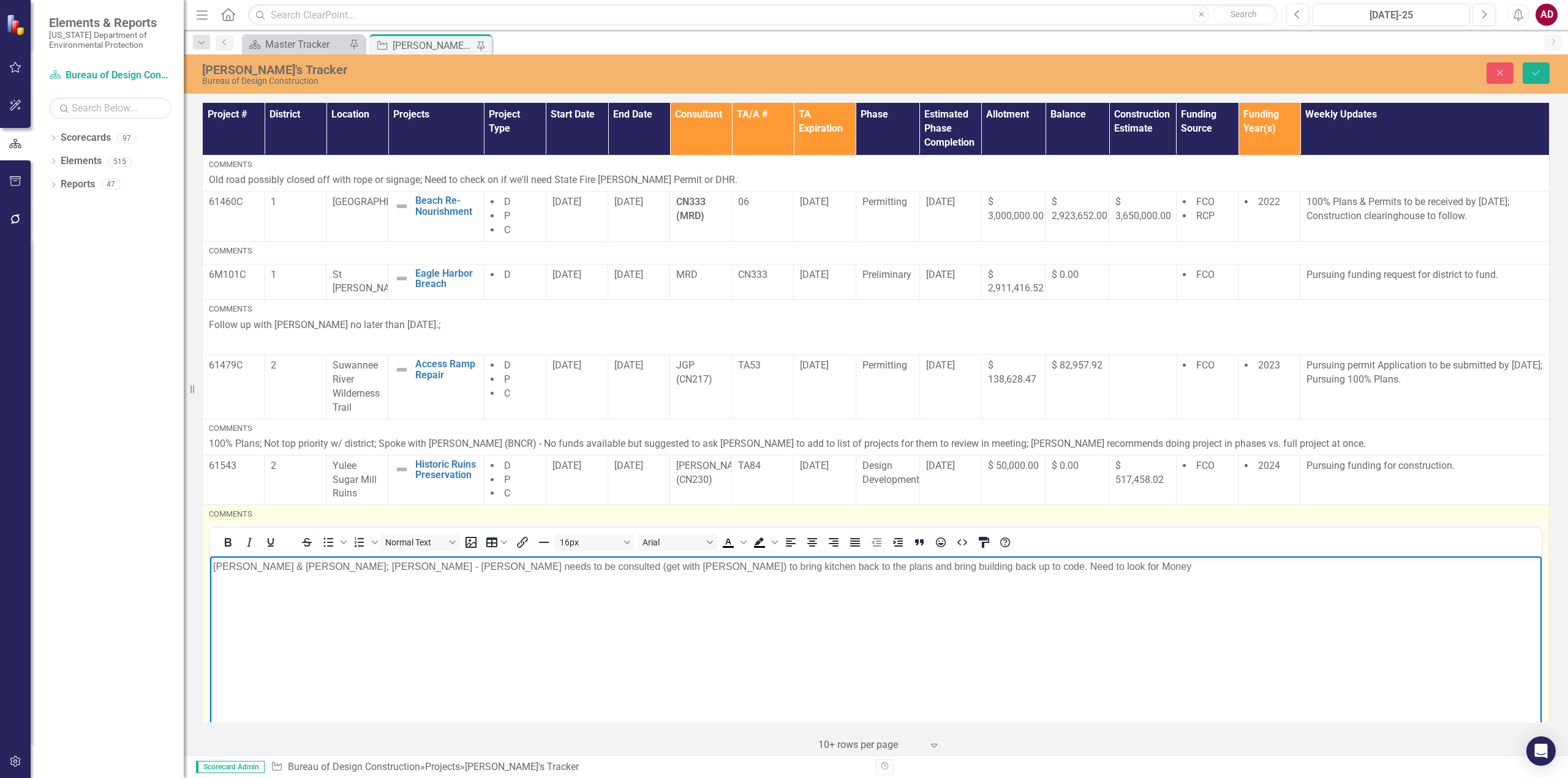
click at [955, 572] on p "[PERSON_NAME] & [PERSON_NAME]; [PERSON_NAME] - [PERSON_NAME] needs to be consul…" at bounding box center [875, 566] width 1325 height 15
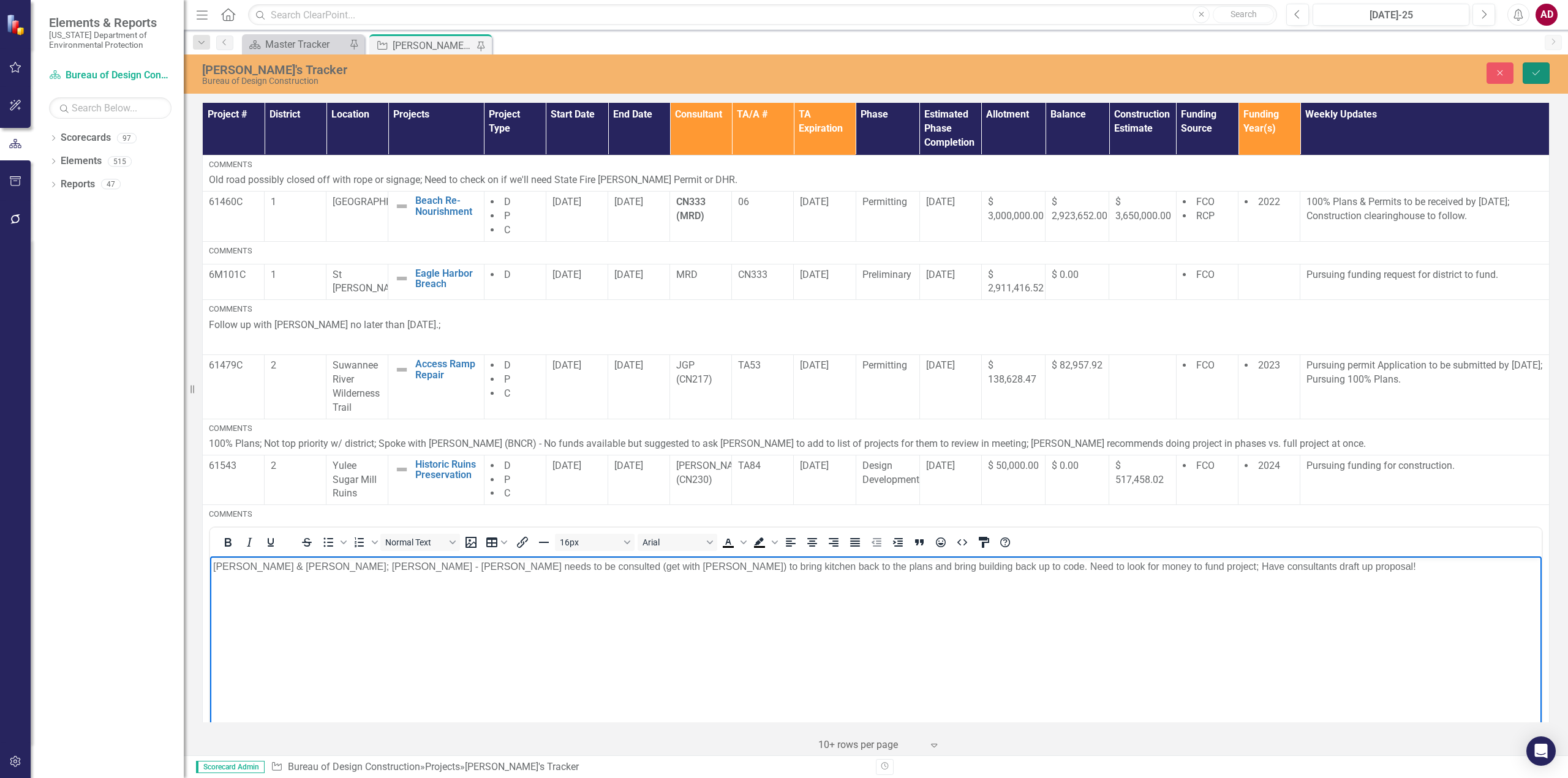
click at [1533, 74] on icon "Save" at bounding box center [1536, 72] width 11 height 8
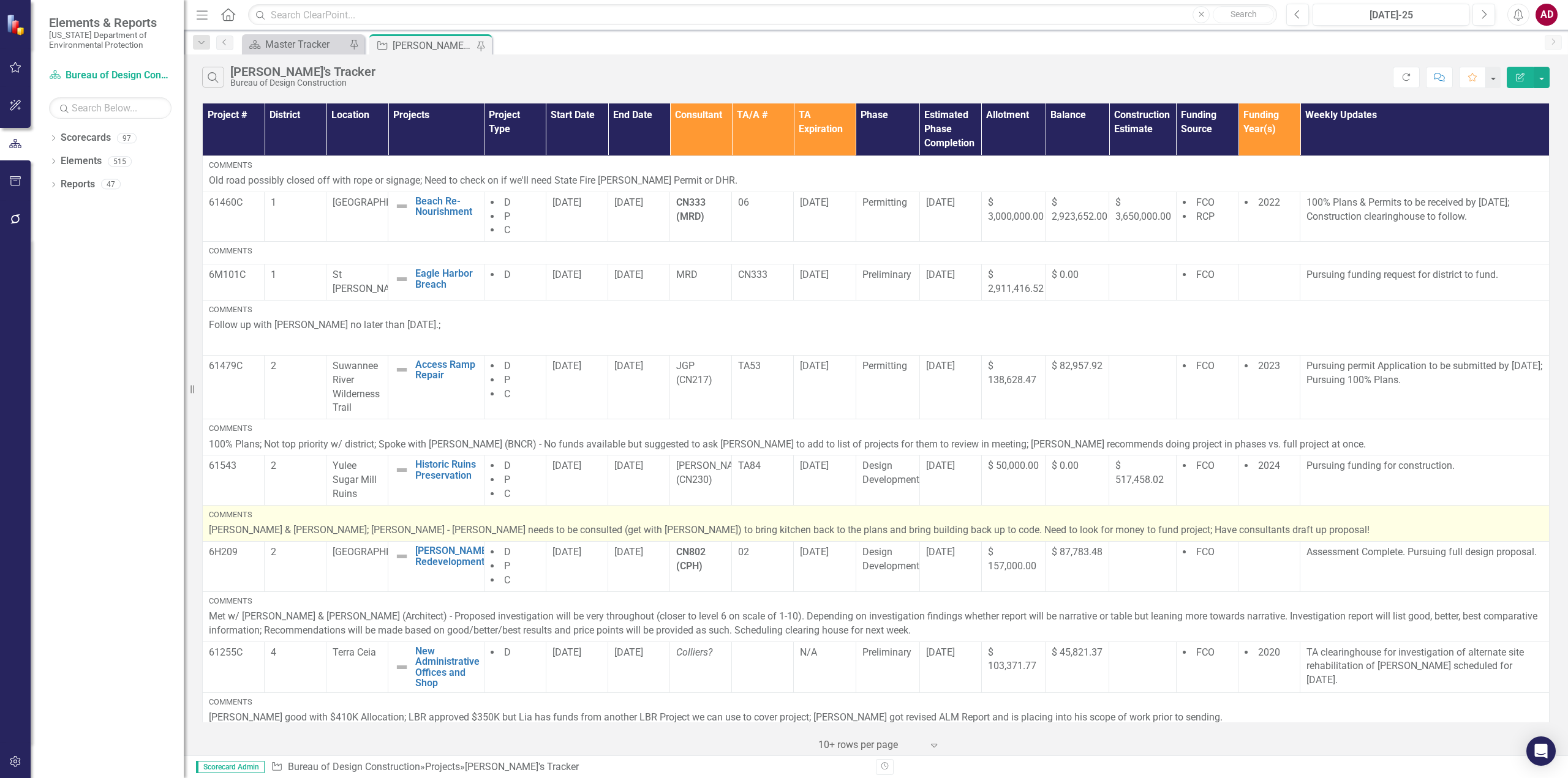
click at [1182, 528] on p "[PERSON_NAME] & [PERSON_NAME]; [PERSON_NAME] - [PERSON_NAME] needs to be consul…" at bounding box center [876, 530] width 1334 height 14
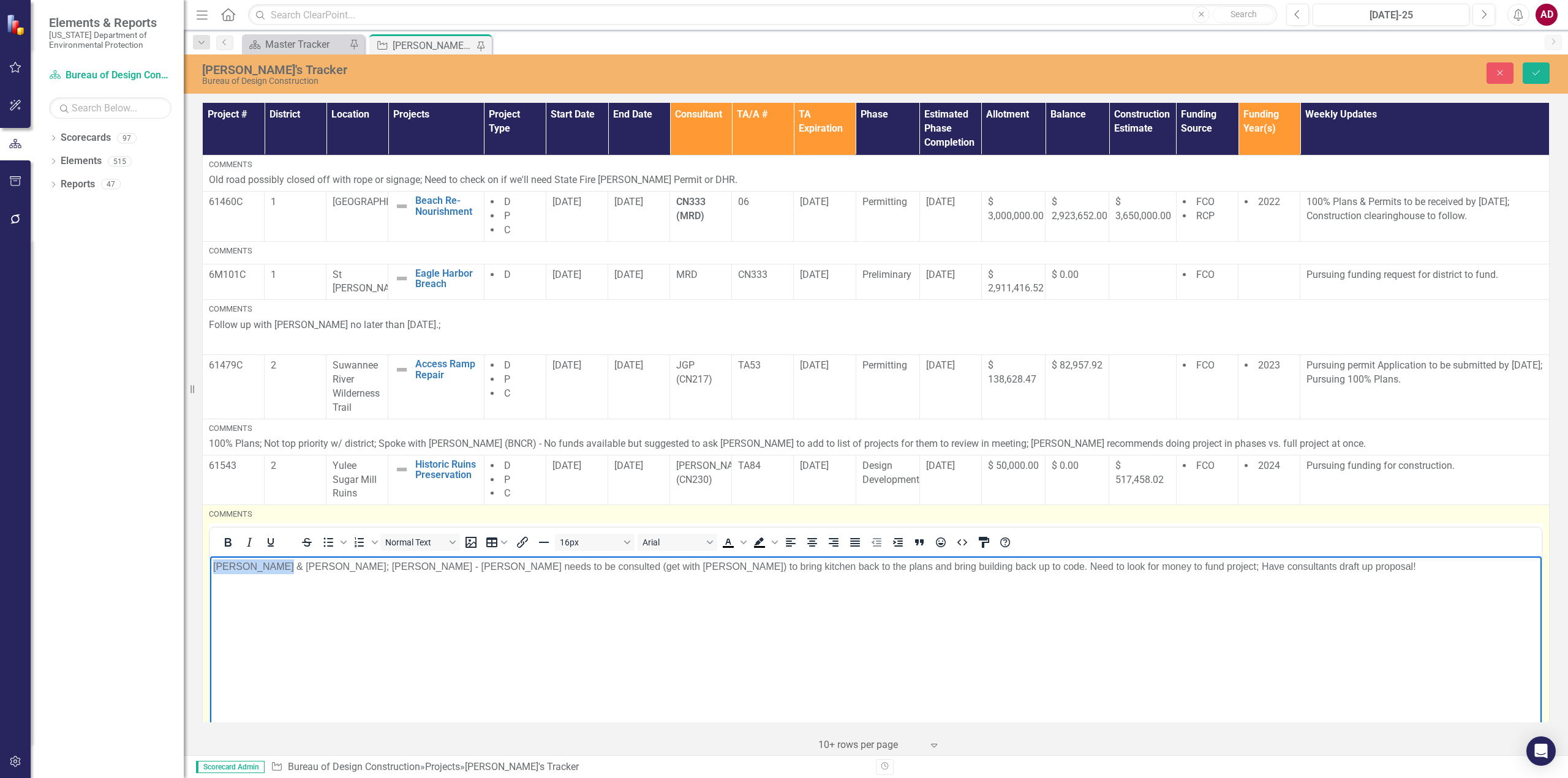
drag, startPoint x: 265, startPoint y: 564, endPoint x: 192, endPoint y: 568, distance: 73.1
click at [210, 568] on html "[PERSON_NAME] & [PERSON_NAME]; [PERSON_NAME] - [PERSON_NAME] needs to be consul…" at bounding box center [875, 648] width 1331 height 184
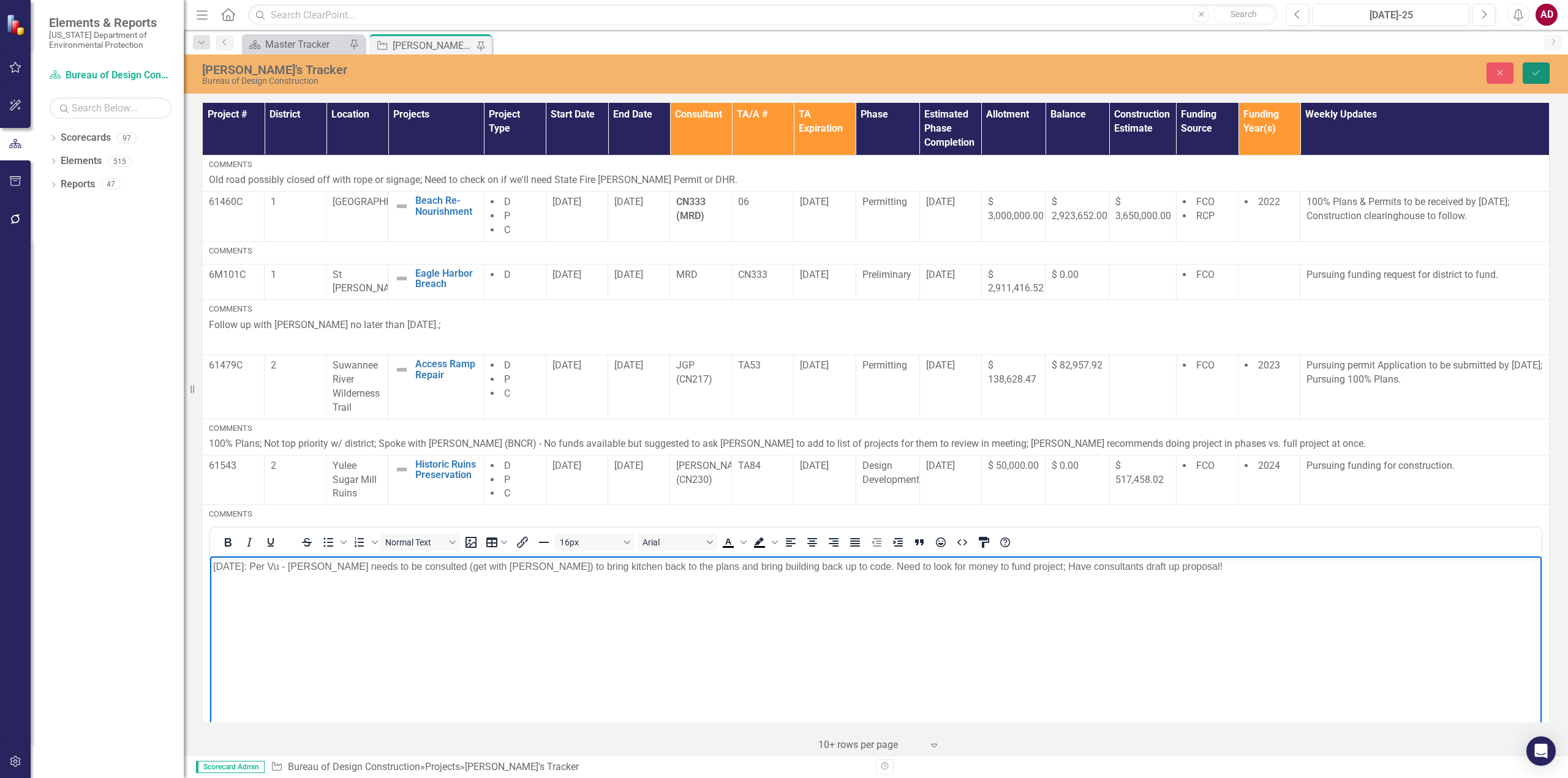
click at [1533, 65] on button "Save" at bounding box center [1536, 73] width 27 height 22
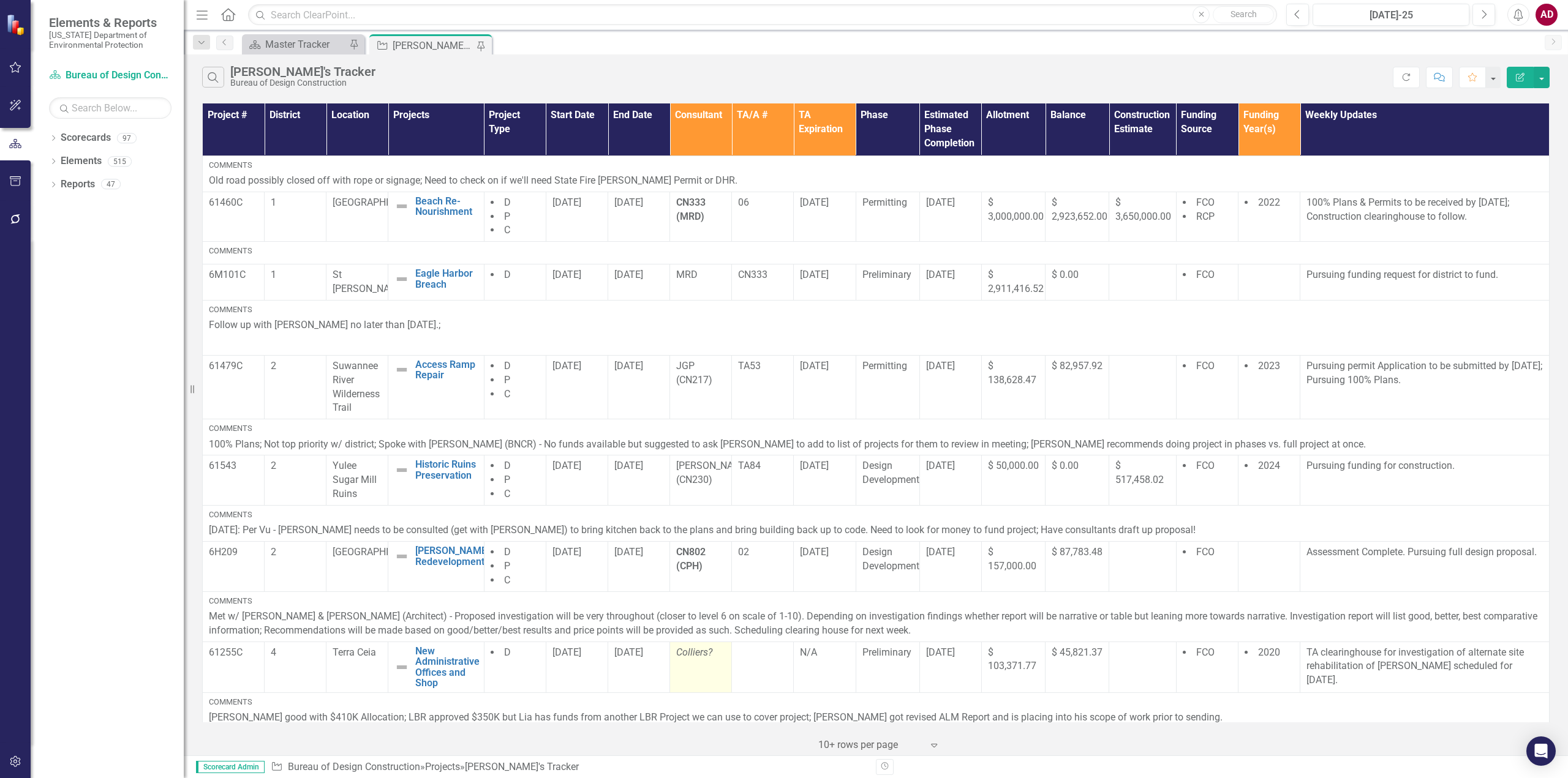
click at [710, 652] on p "Colliers?" at bounding box center [701, 653] width 49 height 14
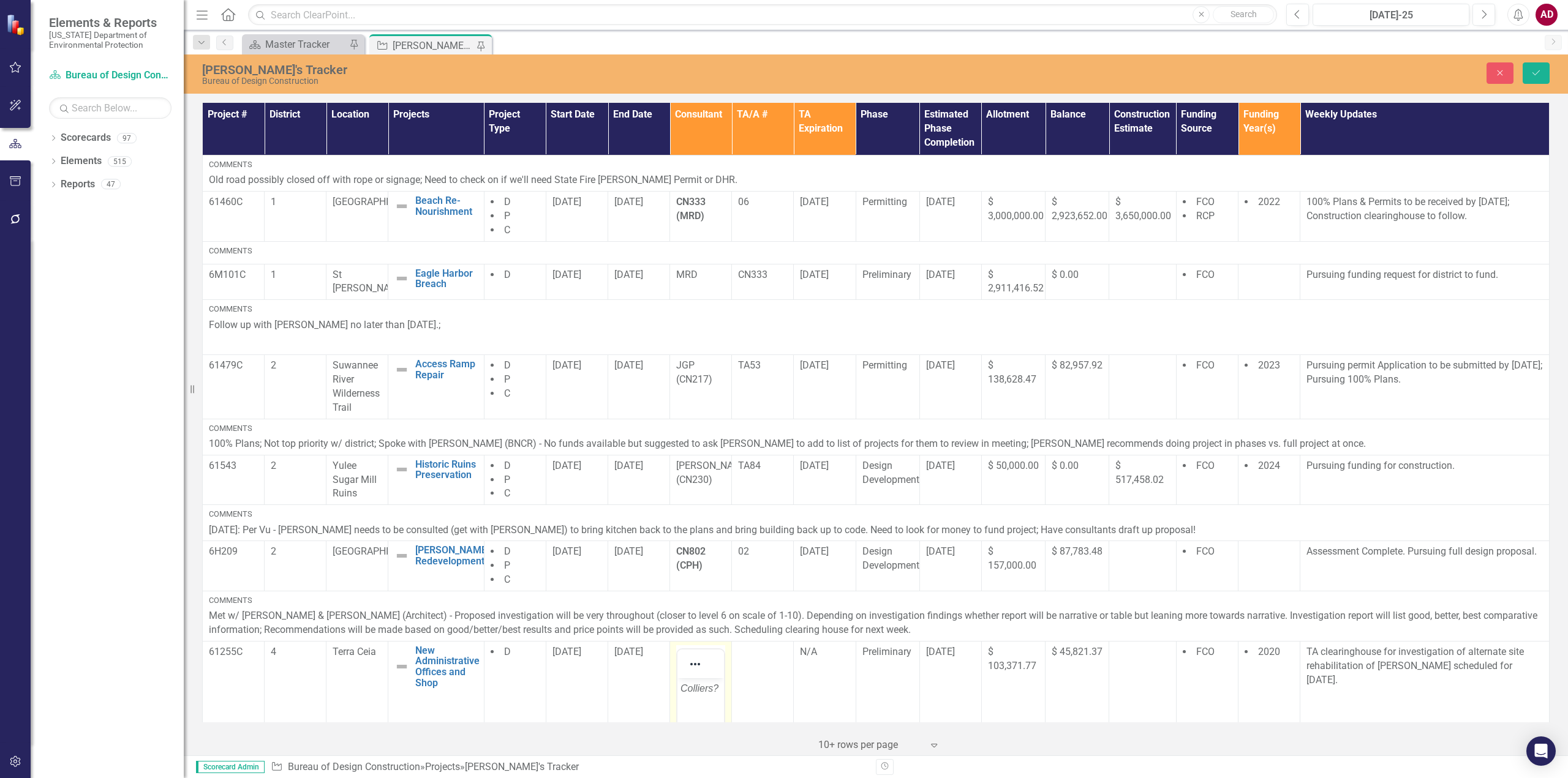
click at [715, 689] on em "Colliers?" at bounding box center [699, 687] width 38 height 10
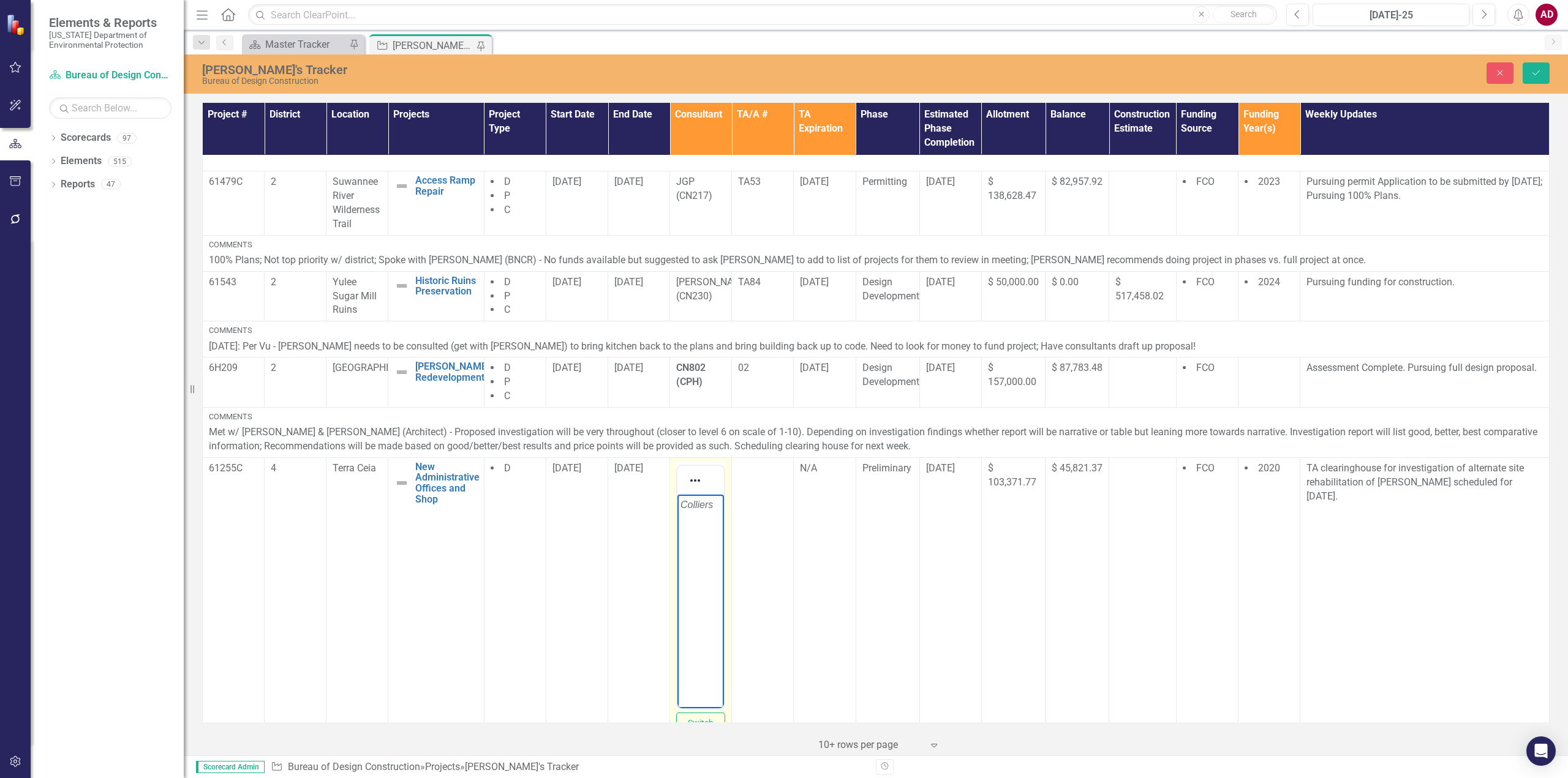
scroll to position [429, 0]
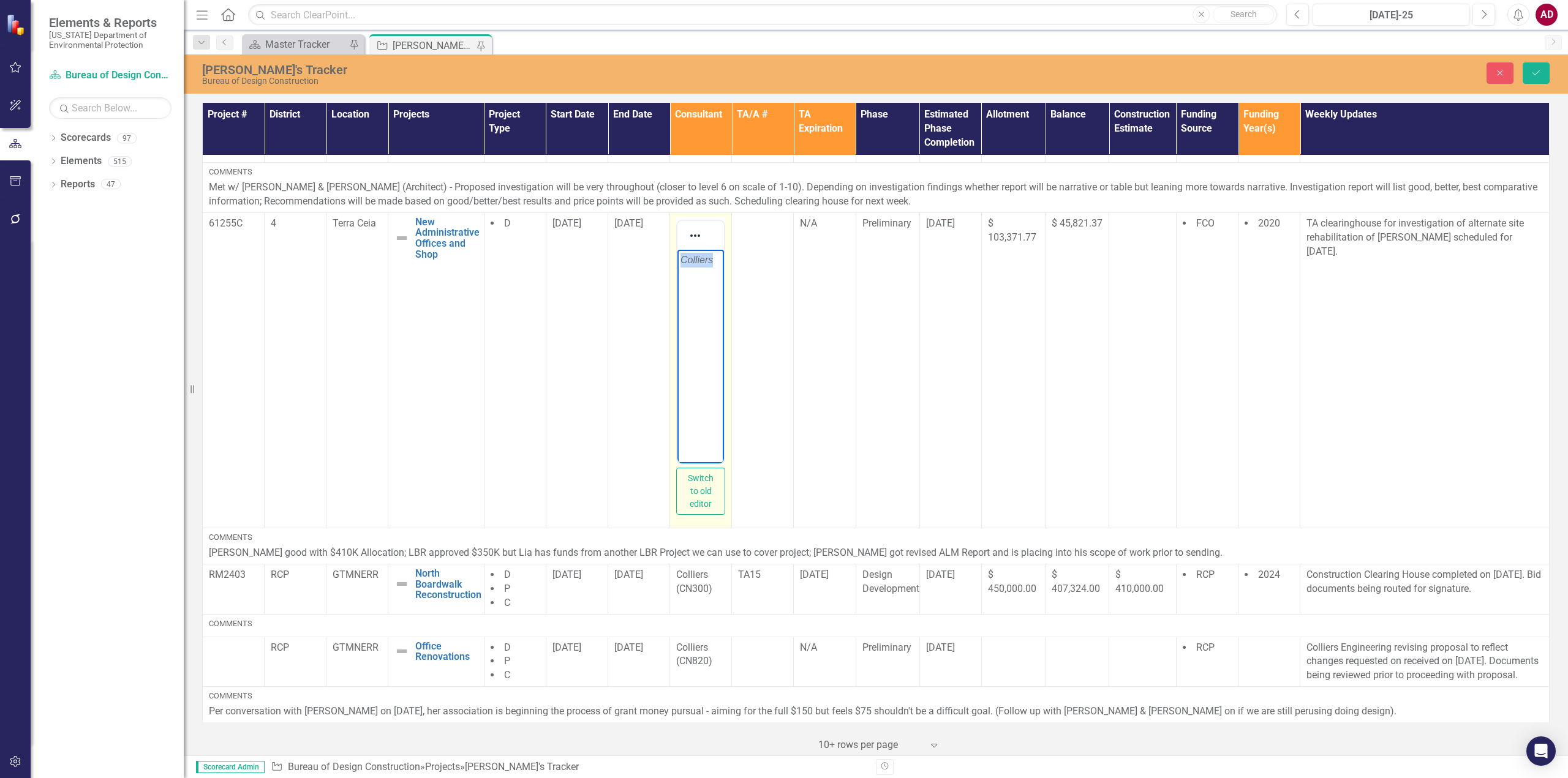
drag, startPoint x: 703, startPoint y: 258, endPoint x: 629, endPoint y: 260, distance: 74.0
click at [677, 260] on html "Colliers" at bounding box center [700, 341] width 46 height 184
click at [1543, 76] on button "Save" at bounding box center [1536, 73] width 27 height 22
